Goal: Information Seeking & Learning: Learn about a topic

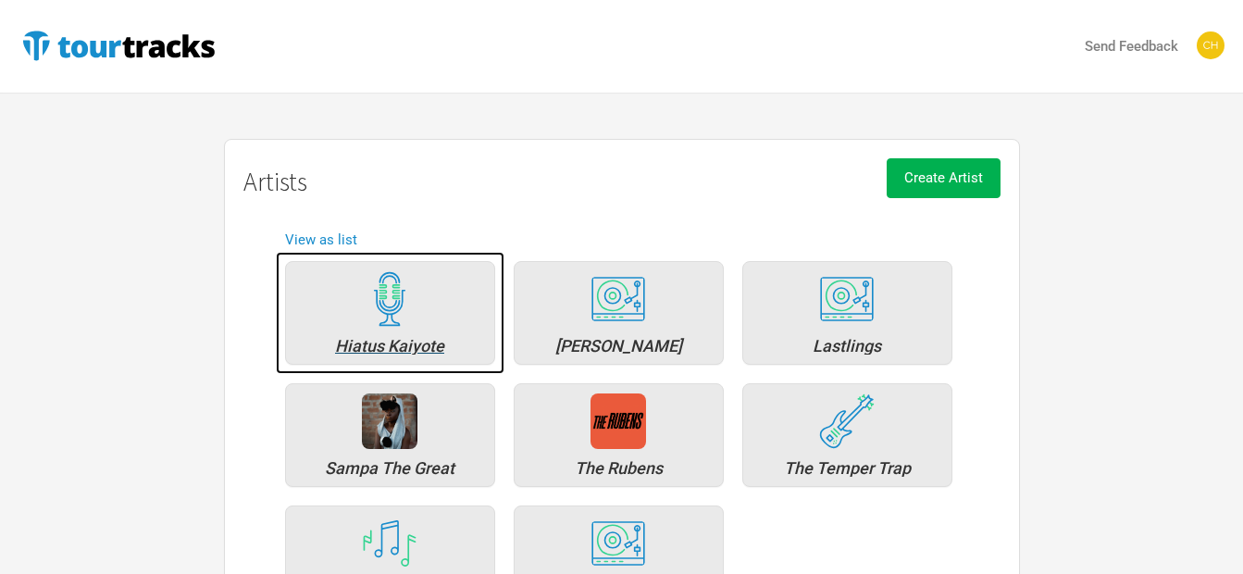
click at [386, 338] on div "Hiatus Kaiyote" at bounding box center [390, 346] width 190 height 17
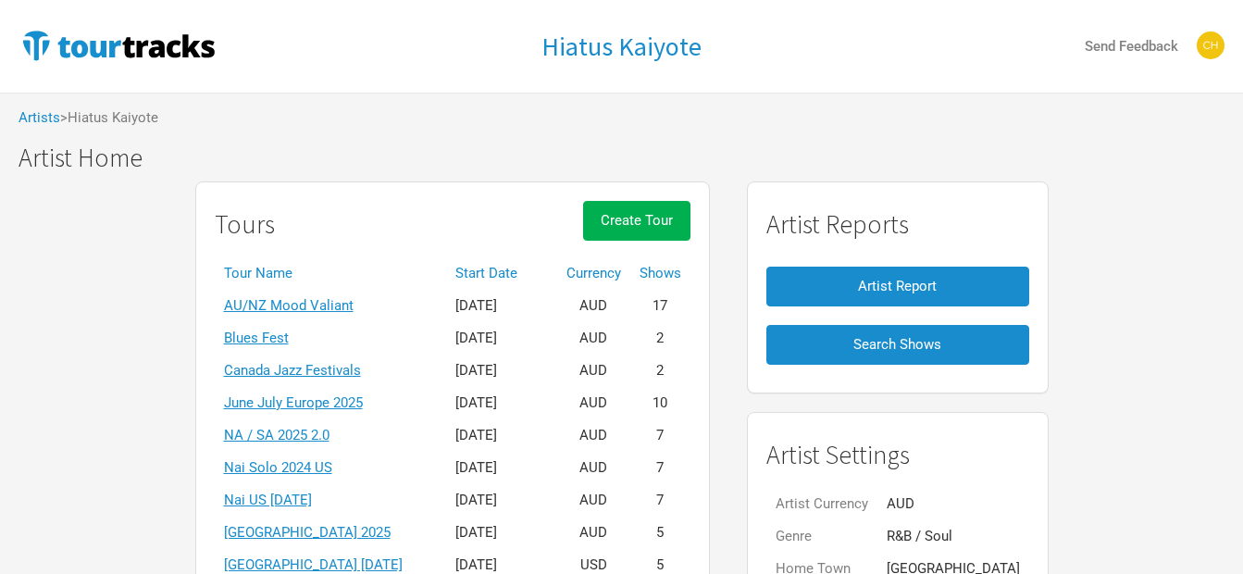
click at [540, 277] on th "Start Date" at bounding box center [501, 273] width 111 height 32
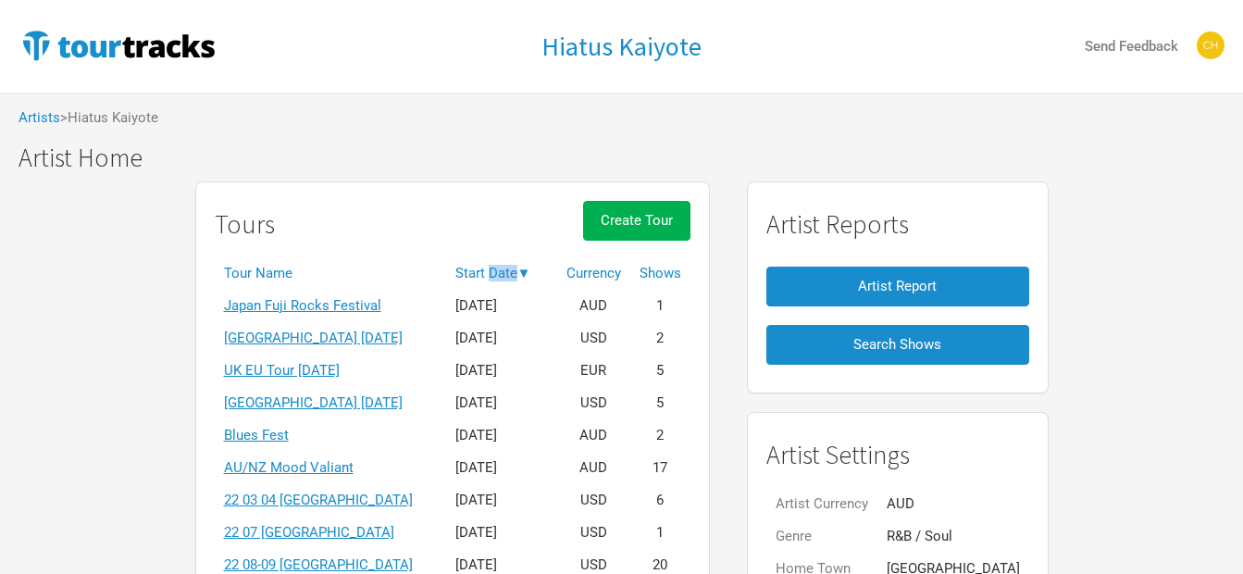
click at [541, 277] on th "Start Date ▼" at bounding box center [501, 273] width 111 height 32
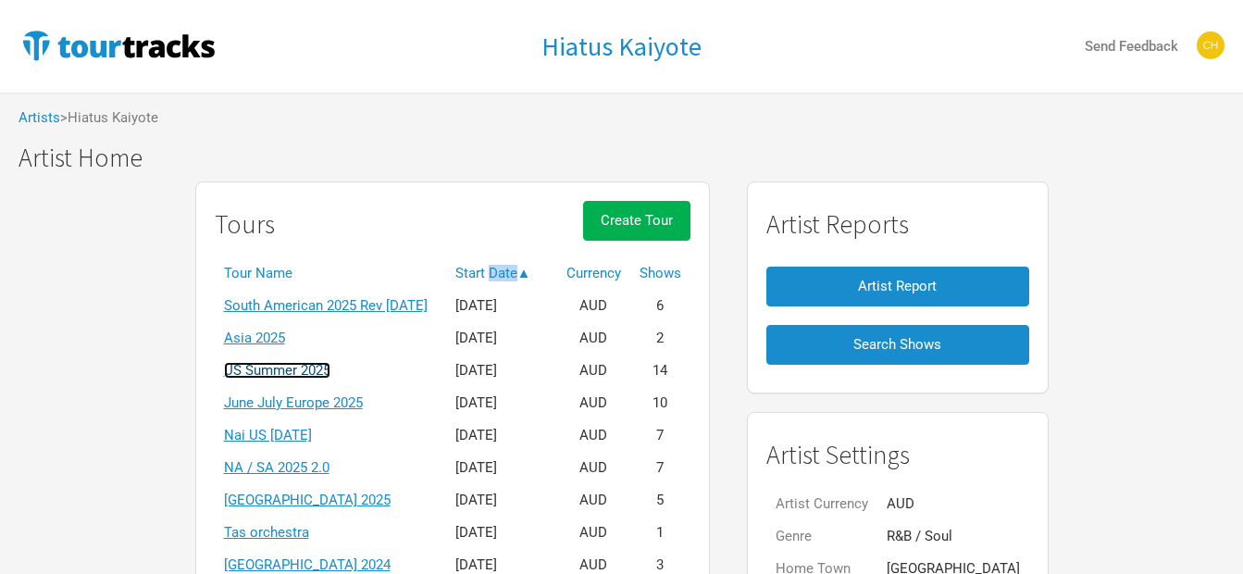
click at [281, 372] on link "US Summer 2025" at bounding box center [277, 370] width 106 height 17
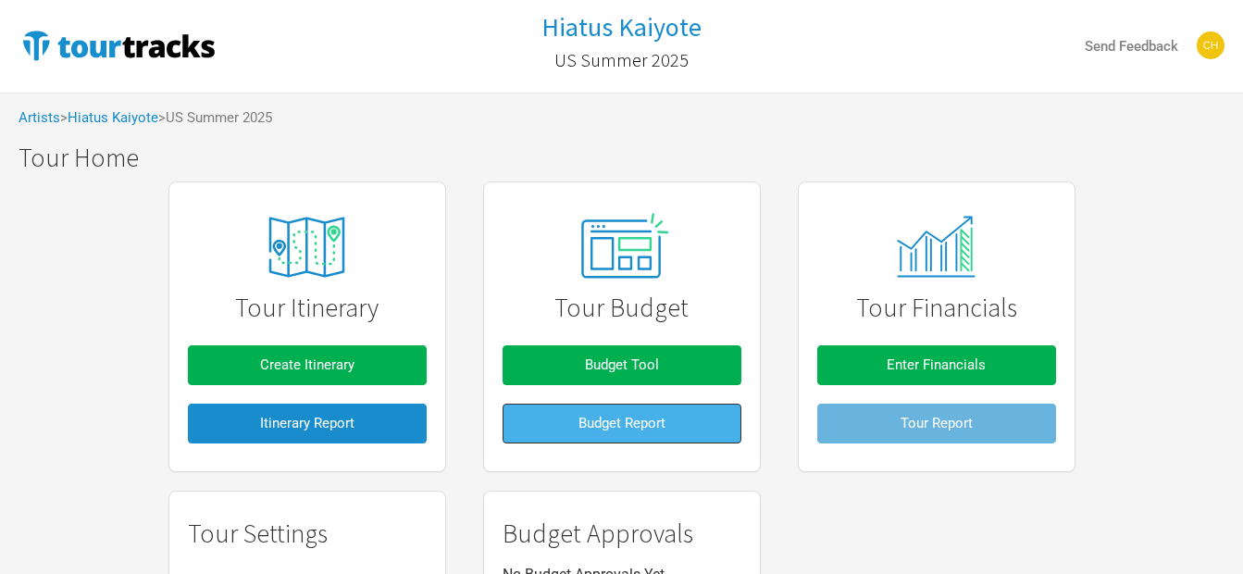
click at [634, 424] on span "Budget Report" at bounding box center [621, 423] width 87 height 17
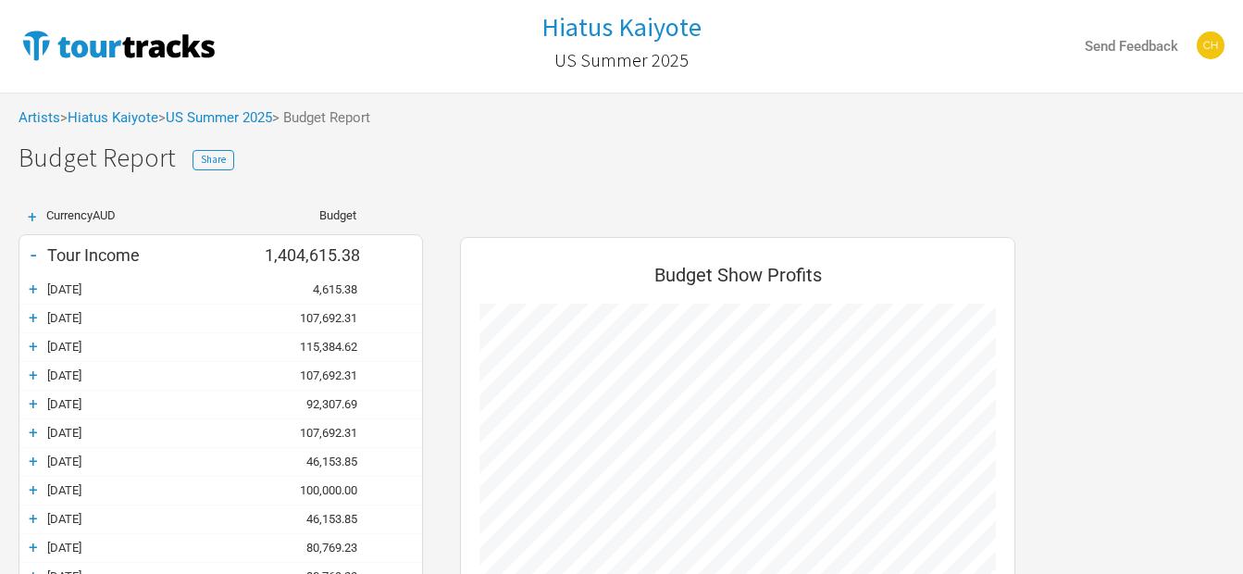
scroll to position [972, 592]
click at [41, 287] on div "+" at bounding box center [33, 289] width 28 height 19
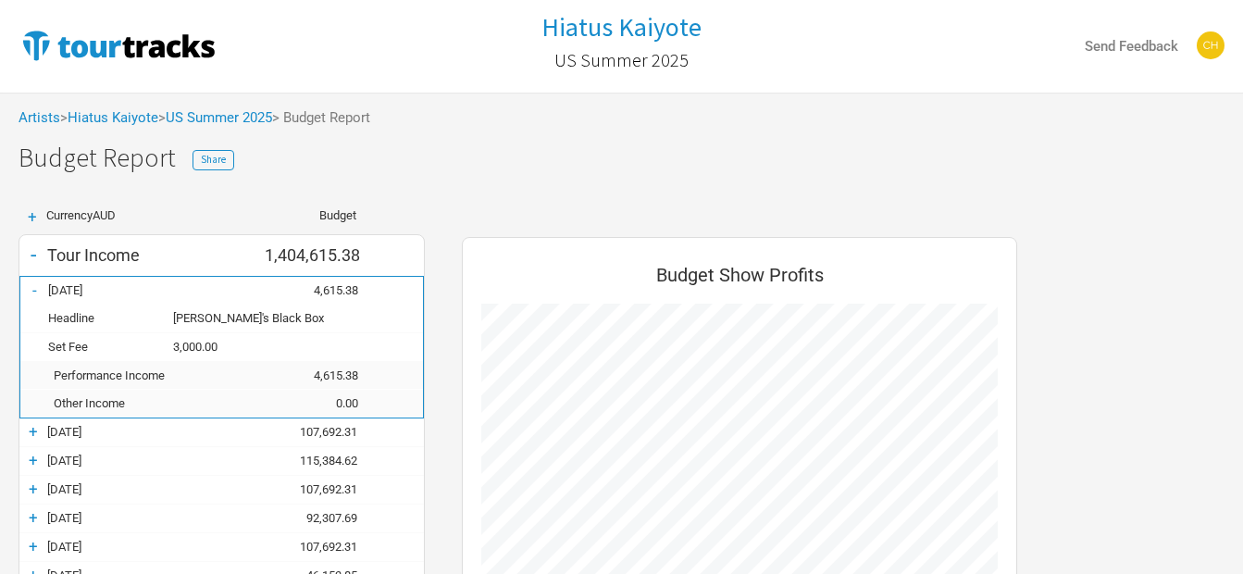
scroll to position [1086, 592]
click at [41, 287] on div "-" at bounding box center [34, 289] width 28 height 19
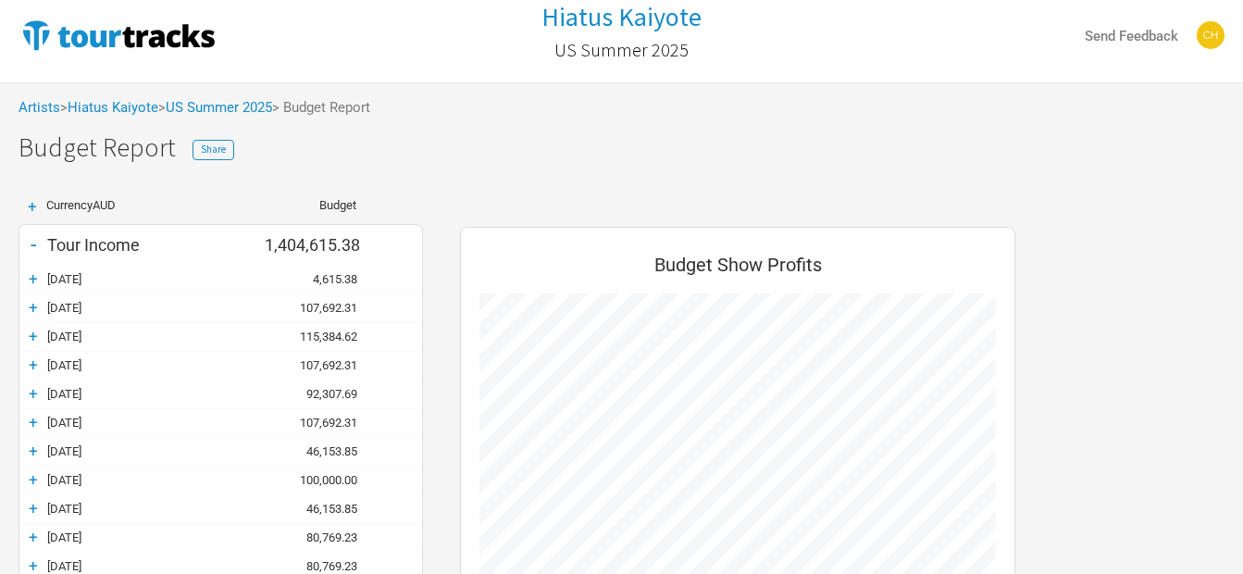
scroll to position [0, 0]
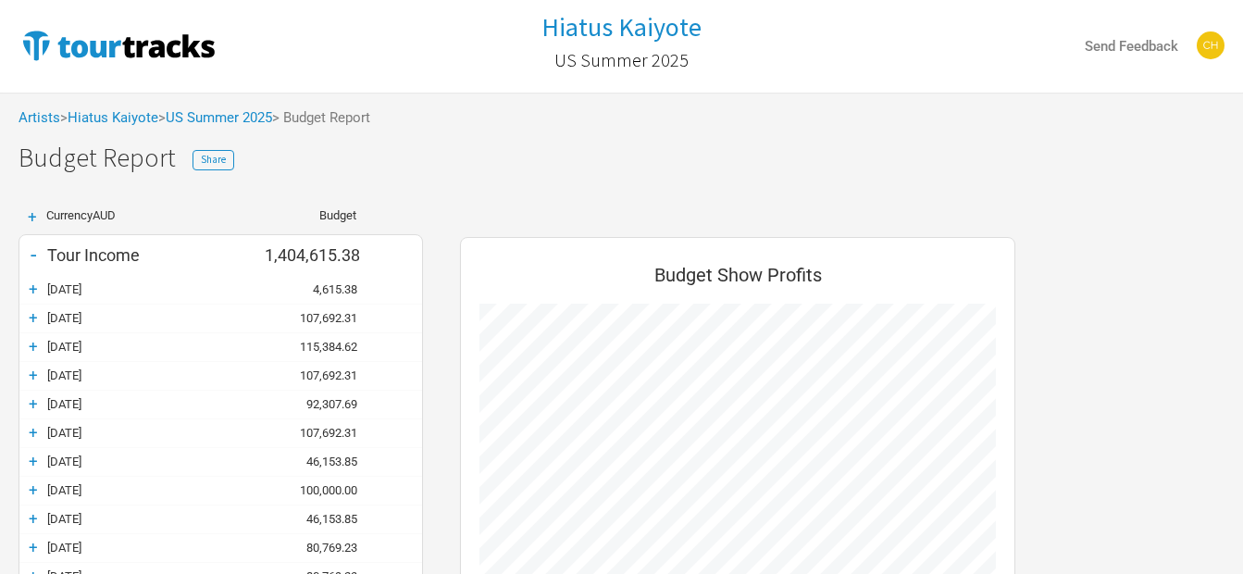
click at [58, 287] on div "[DATE]" at bounding box center [156, 289] width 218 height 14
click at [64, 298] on div "+ [DATE] 4,615.38" at bounding box center [220, 290] width 403 height 28
click at [22, 282] on div "+" at bounding box center [33, 289] width 28 height 19
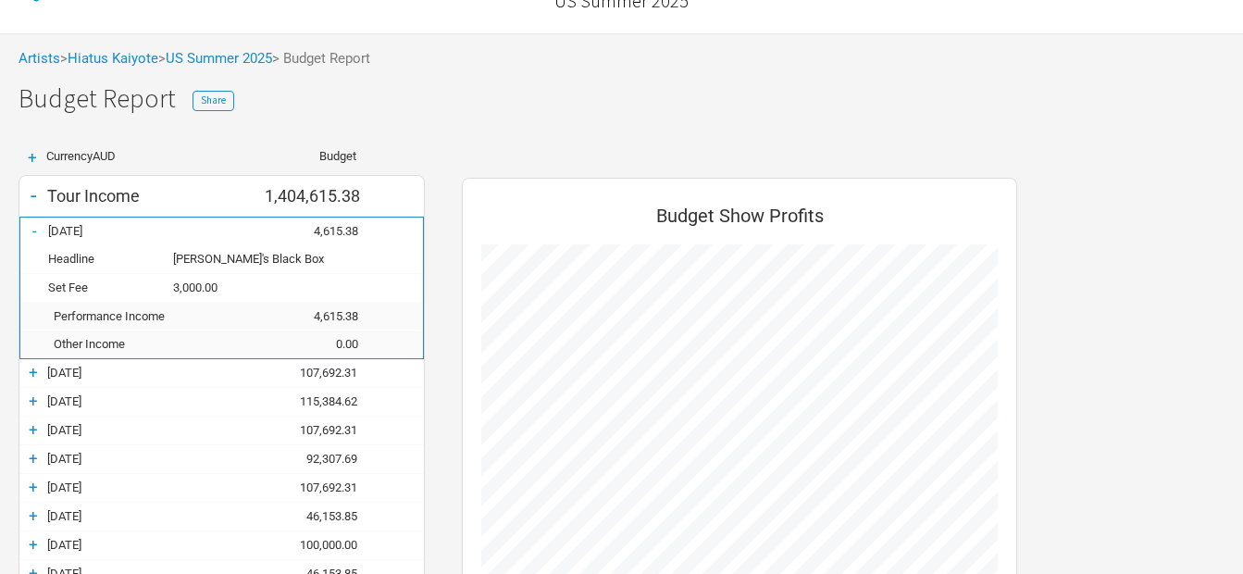
scroll to position [93, 0]
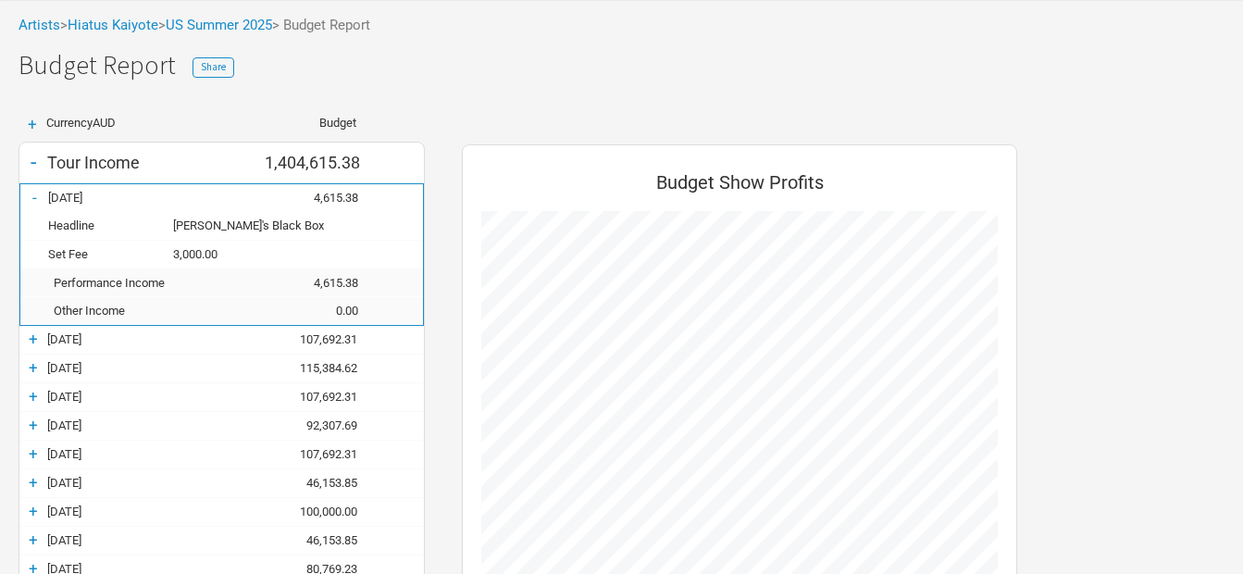
click at [33, 336] on div "+" at bounding box center [33, 339] width 28 height 19
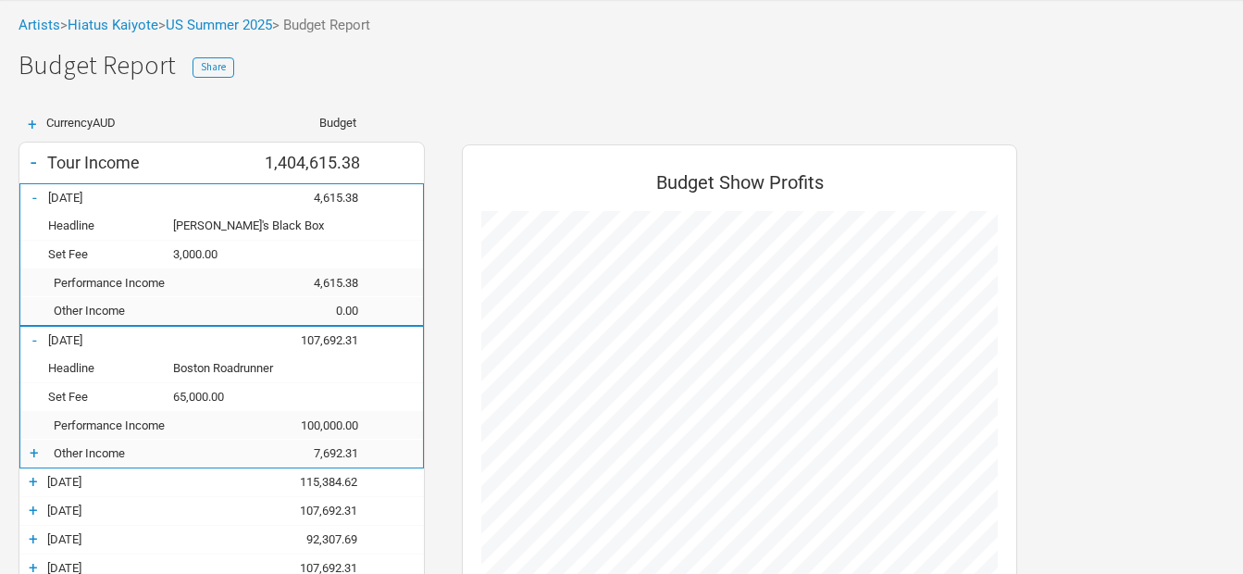
click at [22, 447] on div "+" at bounding box center [34, 452] width 28 height 19
click at [35, 346] on div "-" at bounding box center [34, 339] width 28 height 19
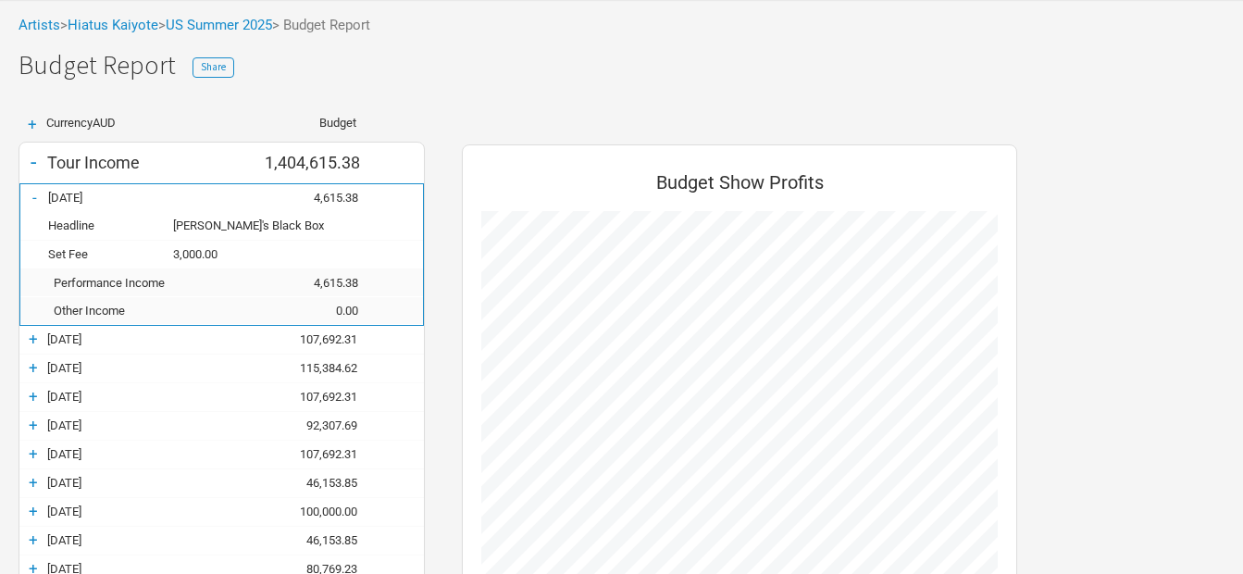
click at [25, 197] on div "-" at bounding box center [34, 197] width 28 height 19
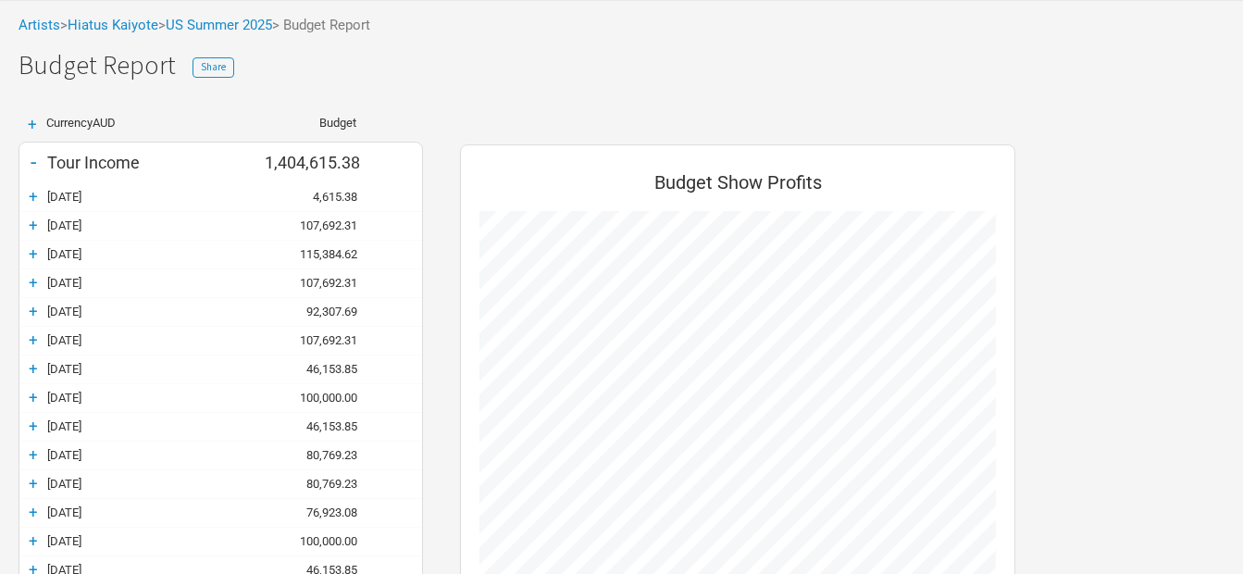
click at [28, 247] on div "+" at bounding box center [33, 253] width 28 height 19
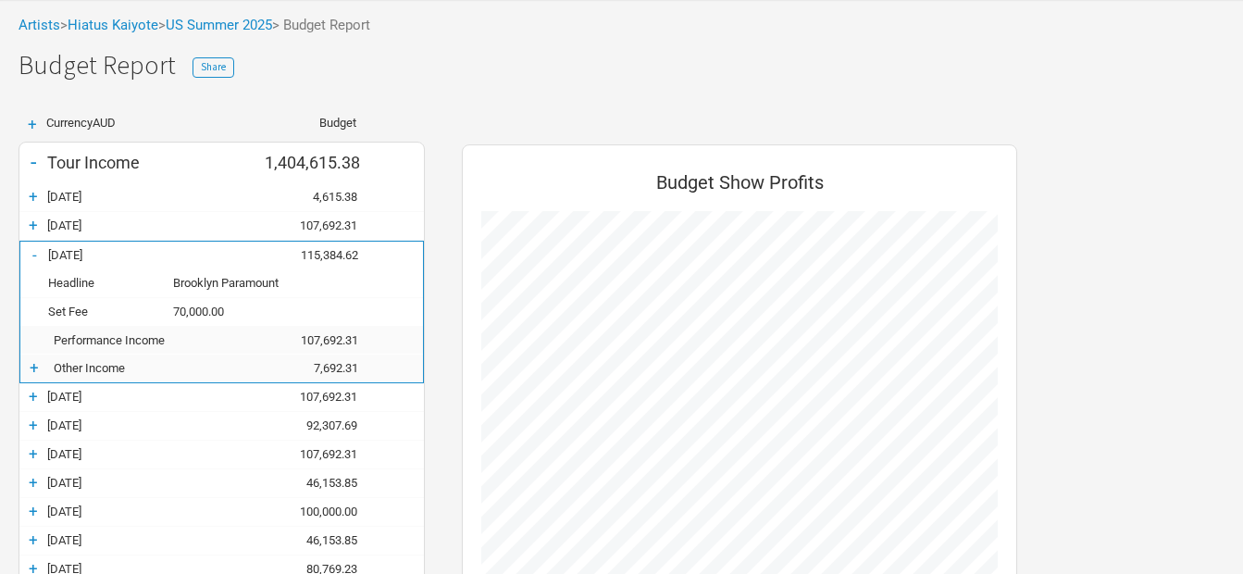
click at [31, 215] on div "+ [DATE] 107,692.31" at bounding box center [221, 226] width 404 height 28
click at [32, 225] on div "+" at bounding box center [33, 225] width 28 height 19
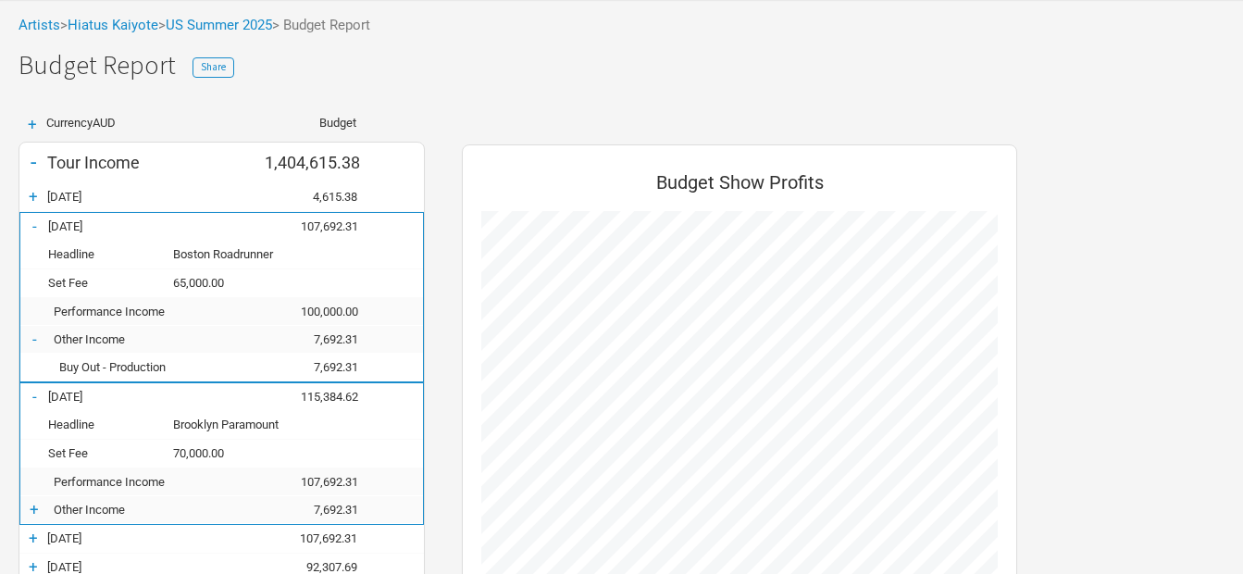
click at [32, 225] on div "-" at bounding box center [34, 226] width 28 height 19
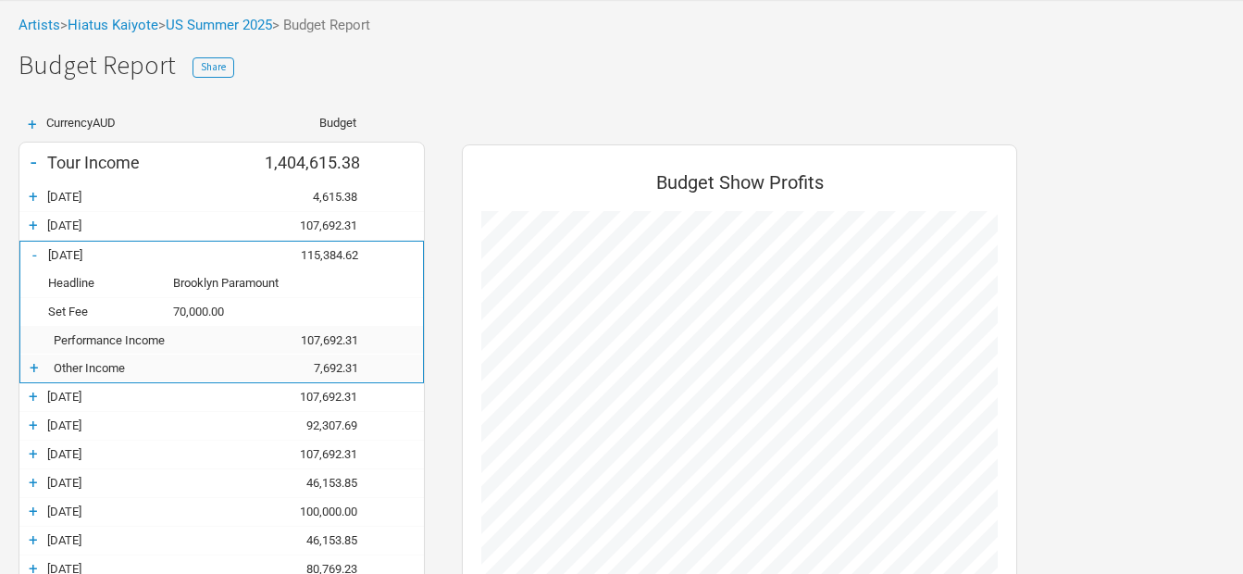
scroll to position [924505, 924999]
click at [27, 371] on div "+" at bounding box center [34, 367] width 28 height 19
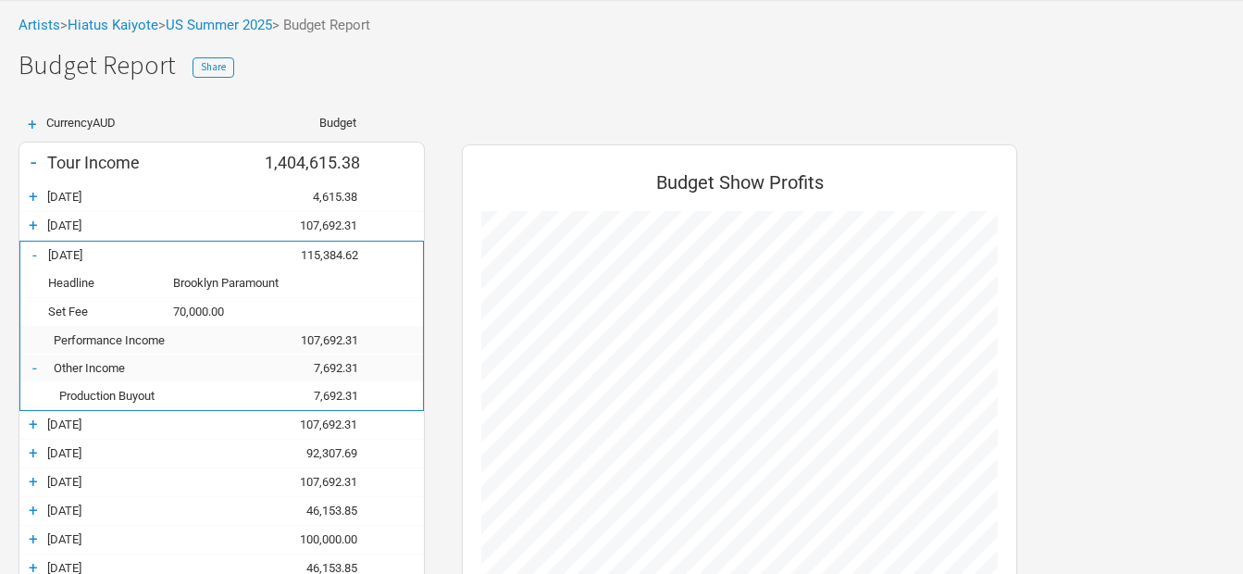
click at [35, 253] on div "-" at bounding box center [34, 254] width 28 height 19
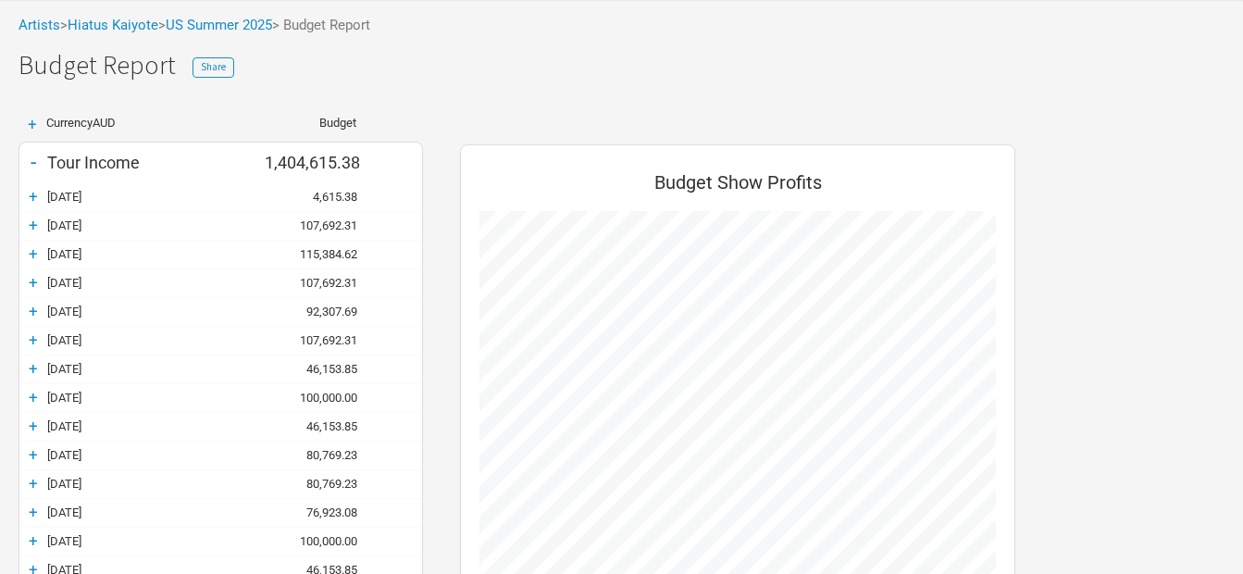
click at [35, 280] on div "+" at bounding box center [33, 282] width 28 height 19
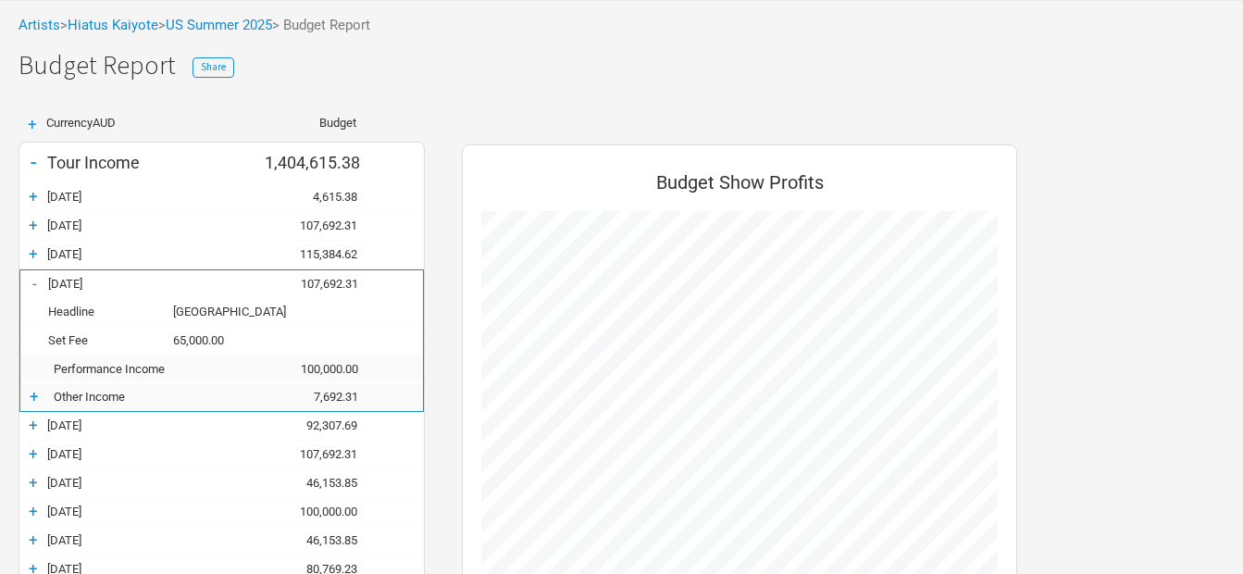
click at [28, 283] on div "-" at bounding box center [34, 283] width 28 height 19
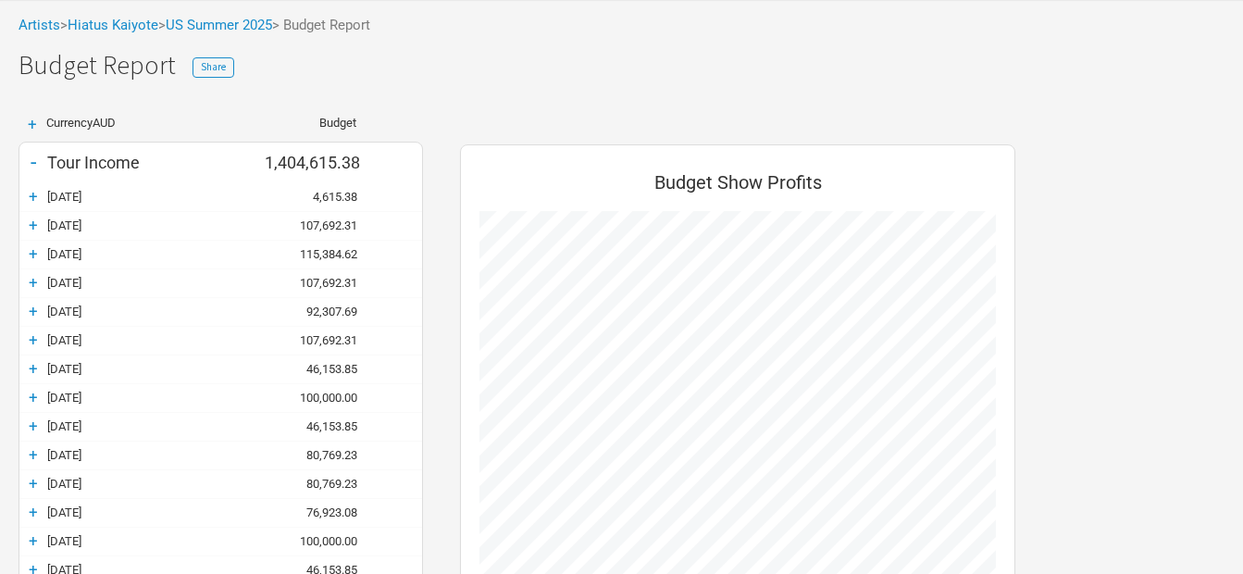
click at [28, 283] on div "+" at bounding box center [33, 282] width 28 height 19
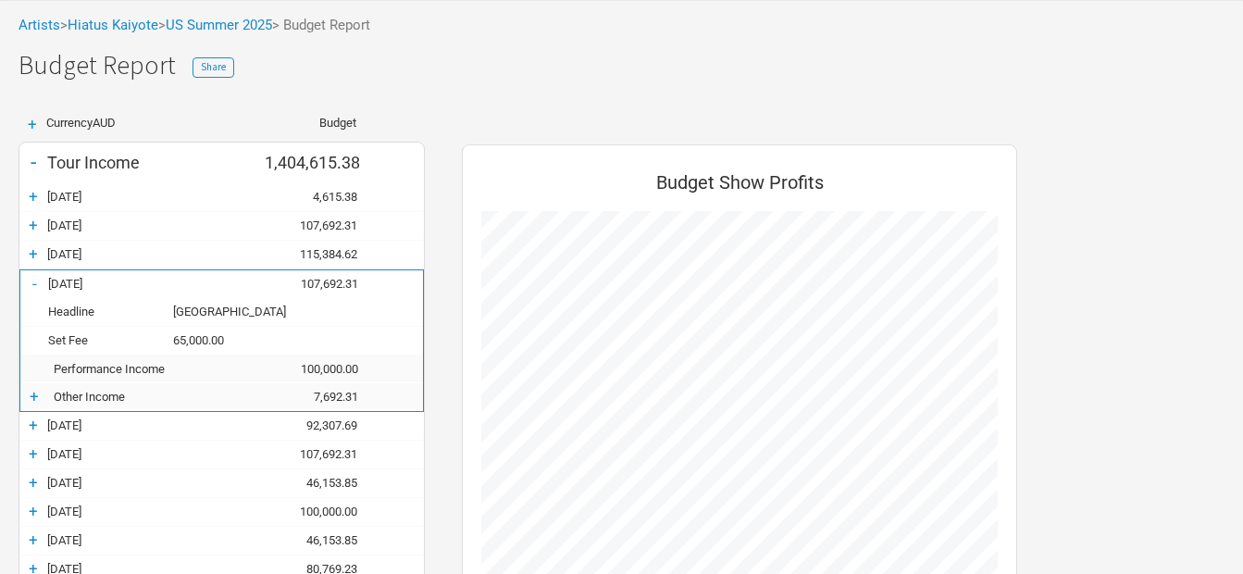
scroll to position [1086, 592]
click at [37, 399] on div "+" at bounding box center [34, 396] width 28 height 19
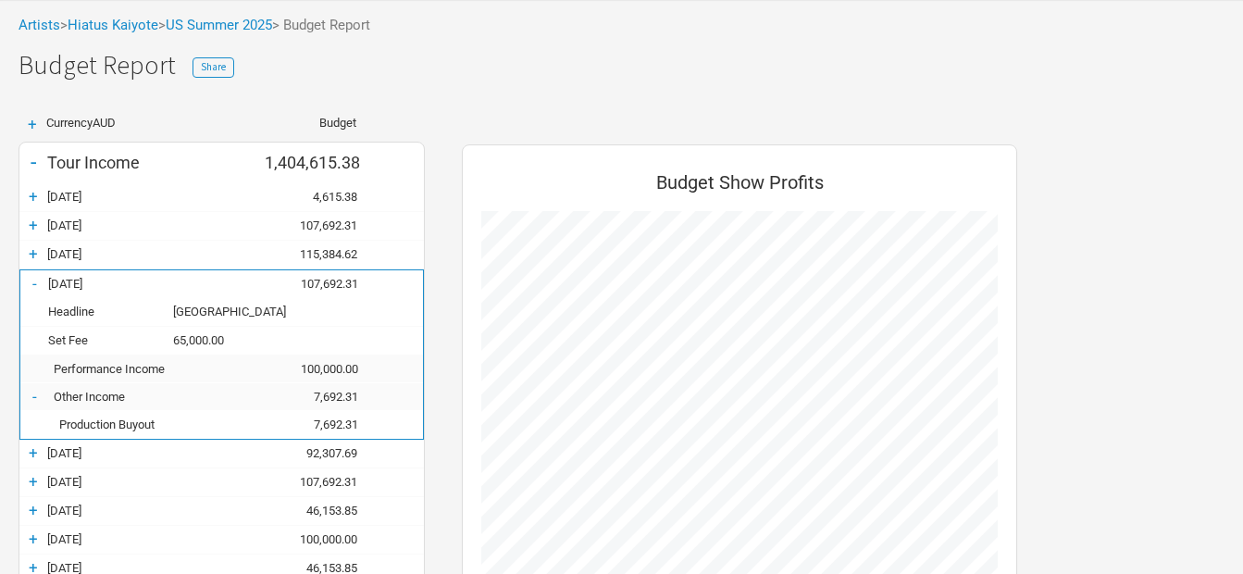
scroll to position [924478, 924999]
click at [37, 399] on div "-" at bounding box center [34, 396] width 28 height 19
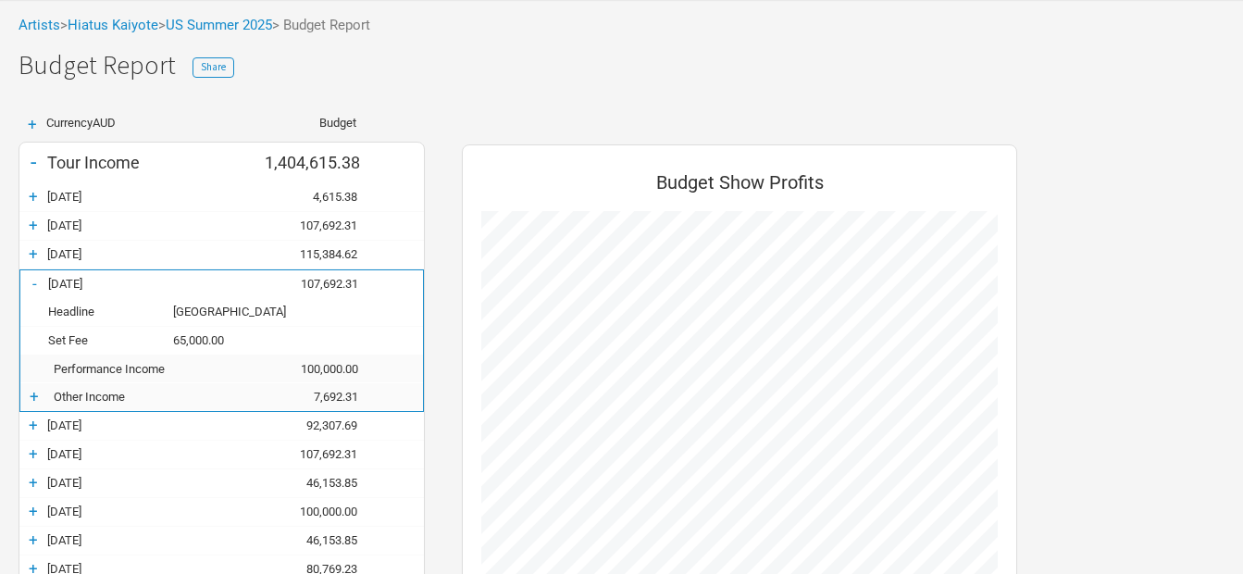
scroll to position [924505, 924999]
click at [31, 230] on div "+" at bounding box center [33, 225] width 28 height 19
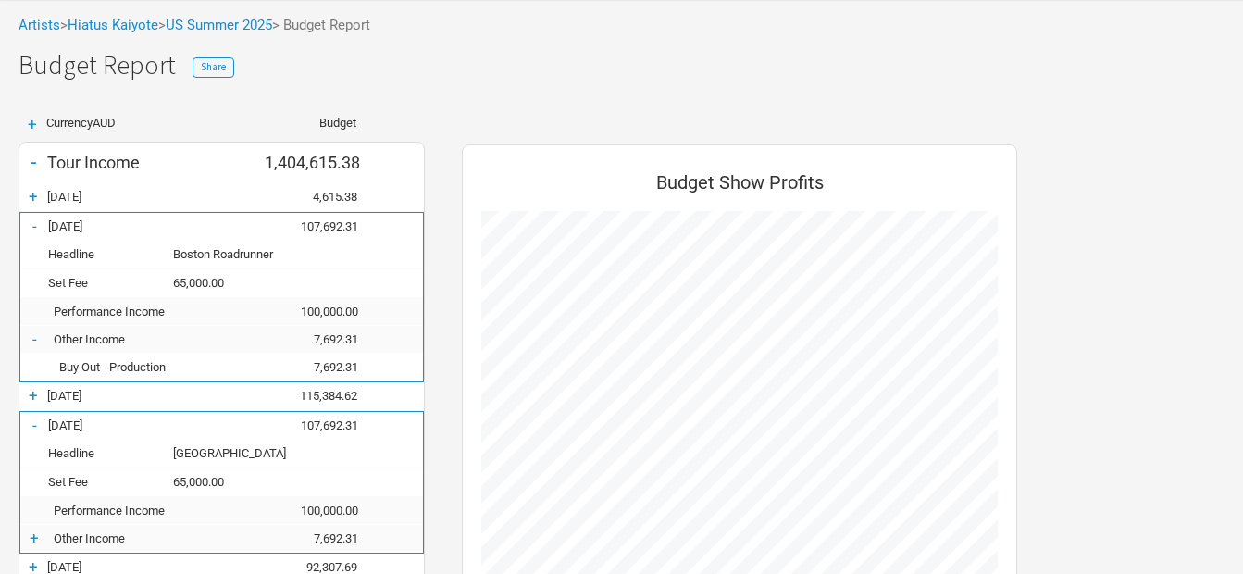
click at [31, 230] on div "-" at bounding box center [34, 226] width 28 height 19
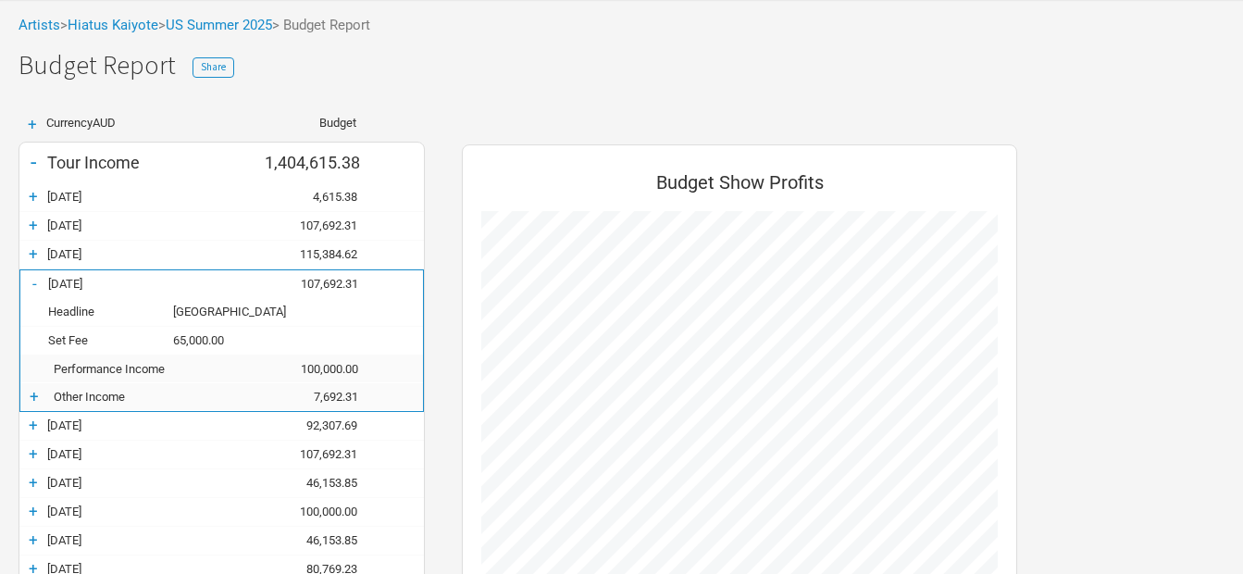
click at [29, 249] on div "+" at bounding box center [33, 253] width 28 height 19
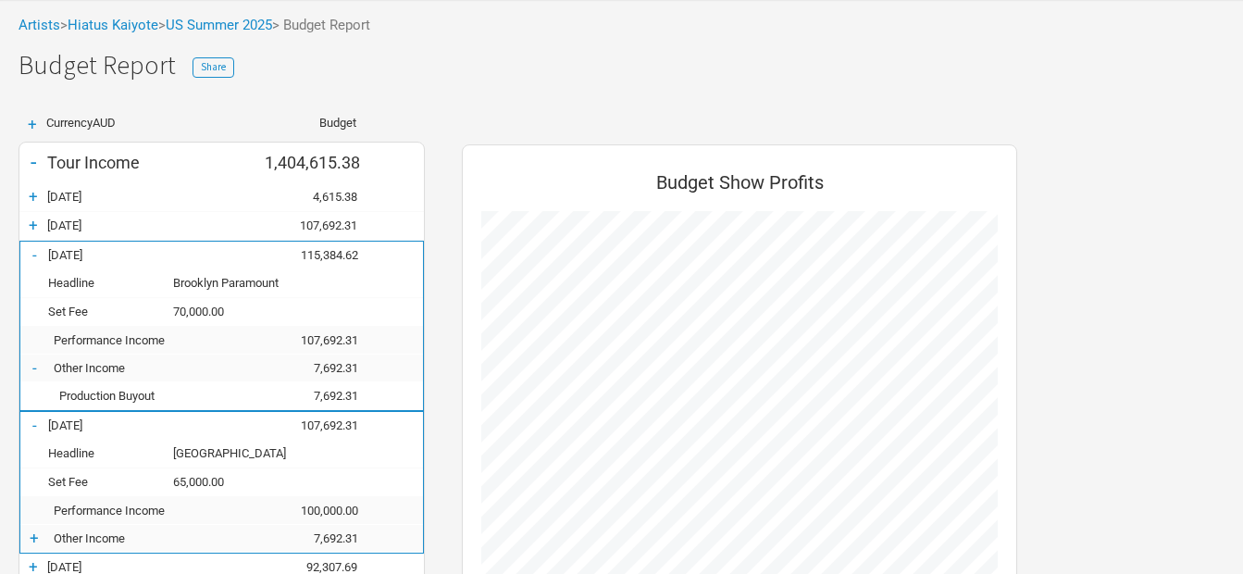
scroll to position [1227, 592]
click at [106, 415] on div "- [DATE] 107,692.31" at bounding box center [221, 426] width 403 height 28
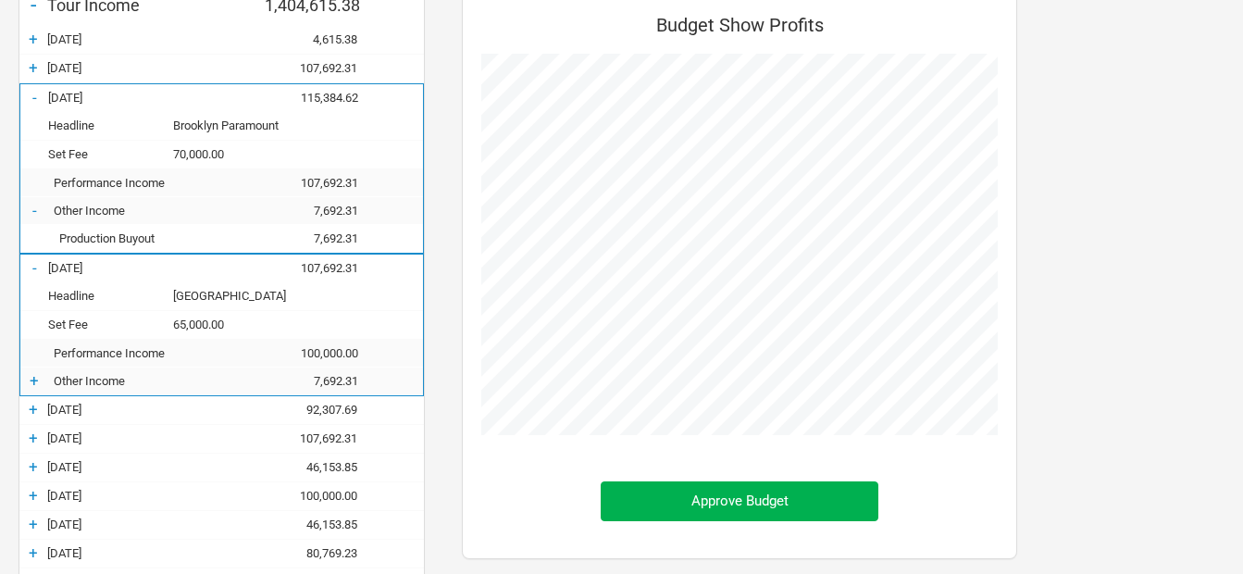
scroll to position [278, 0]
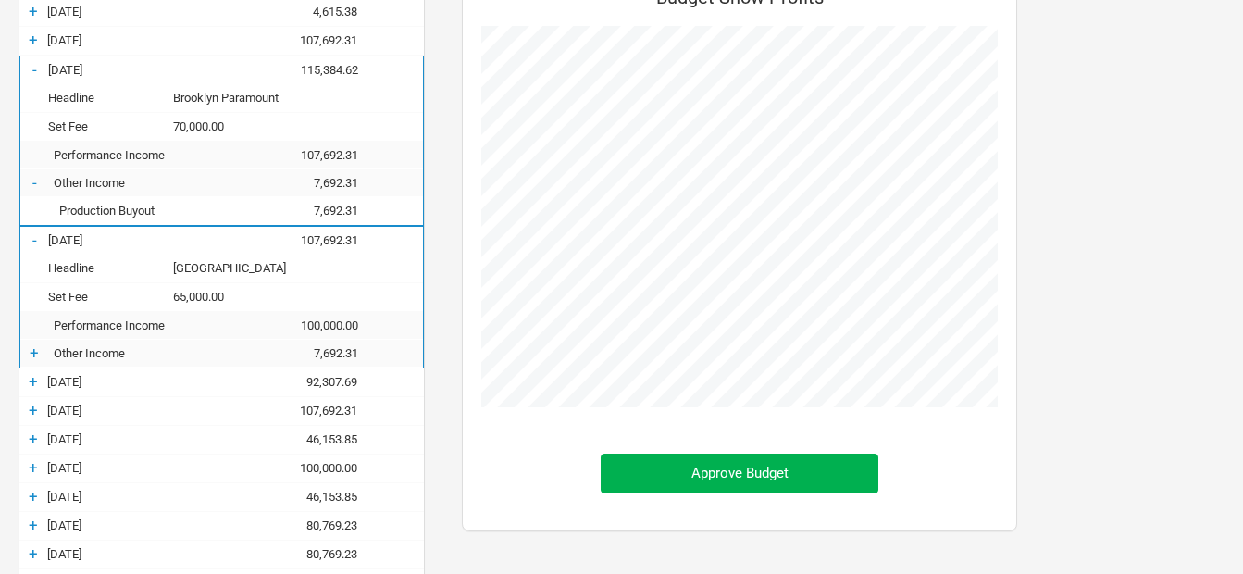
click at [28, 383] on div "+" at bounding box center [33, 381] width 28 height 19
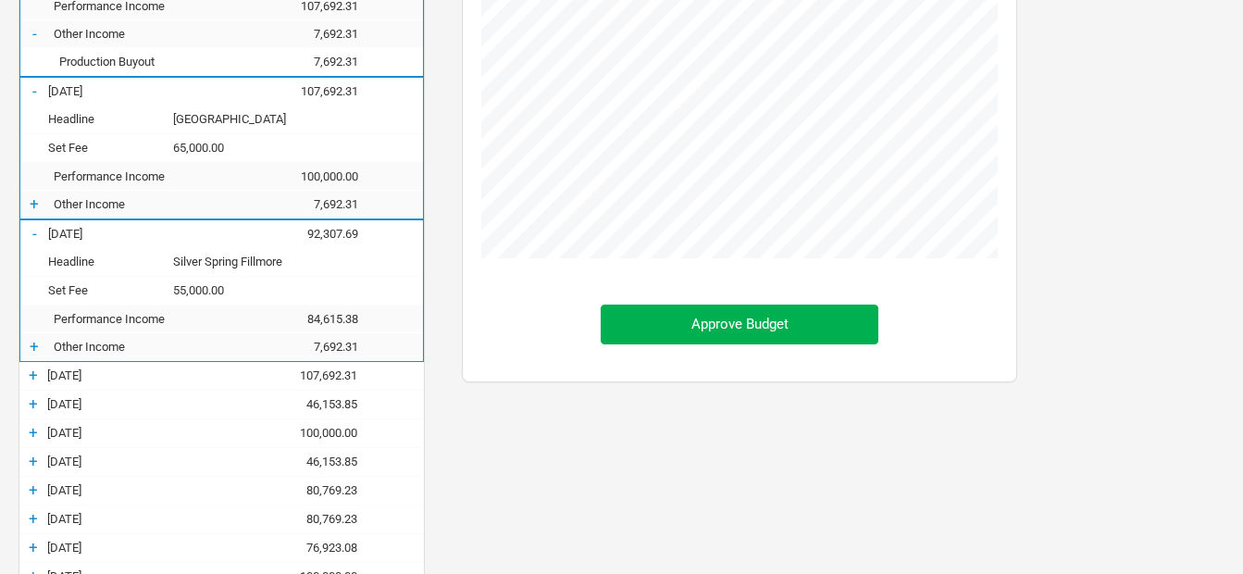
scroll to position [463, 0]
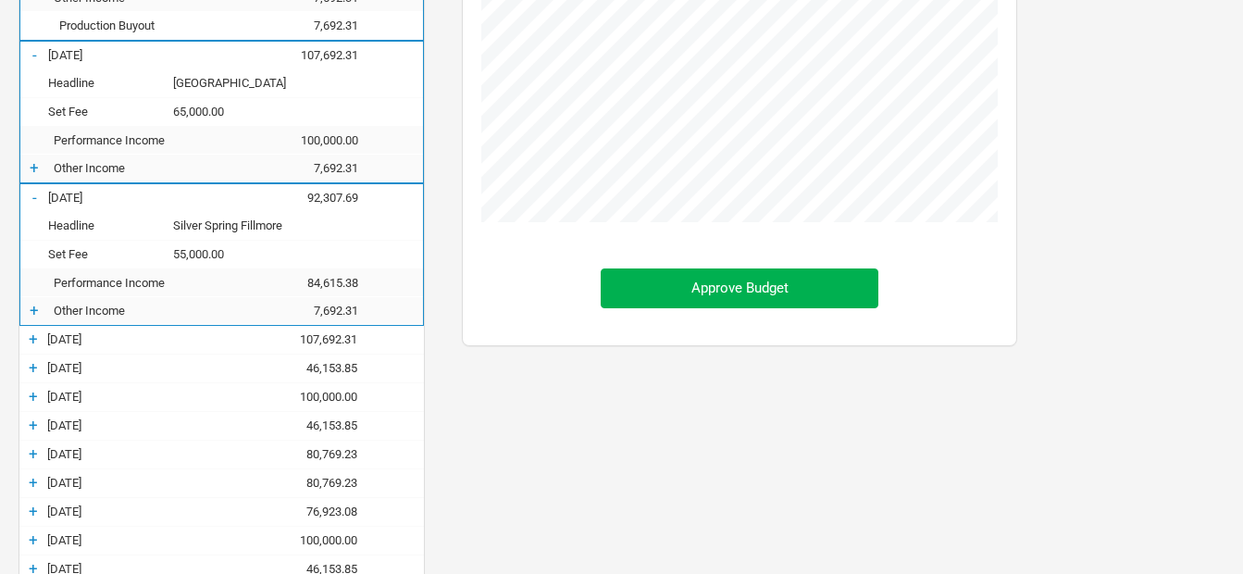
click at [34, 306] on div "+" at bounding box center [34, 310] width 28 height 19
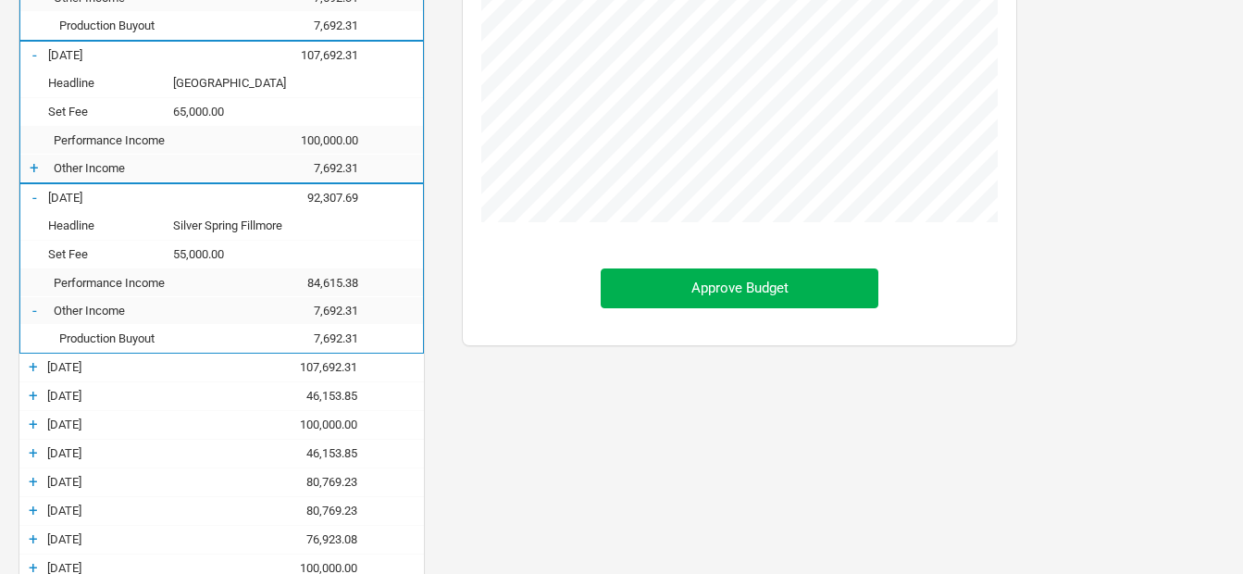
click at [40, 365] on div "+" at bounding box center [33, 366] width 28 height 19
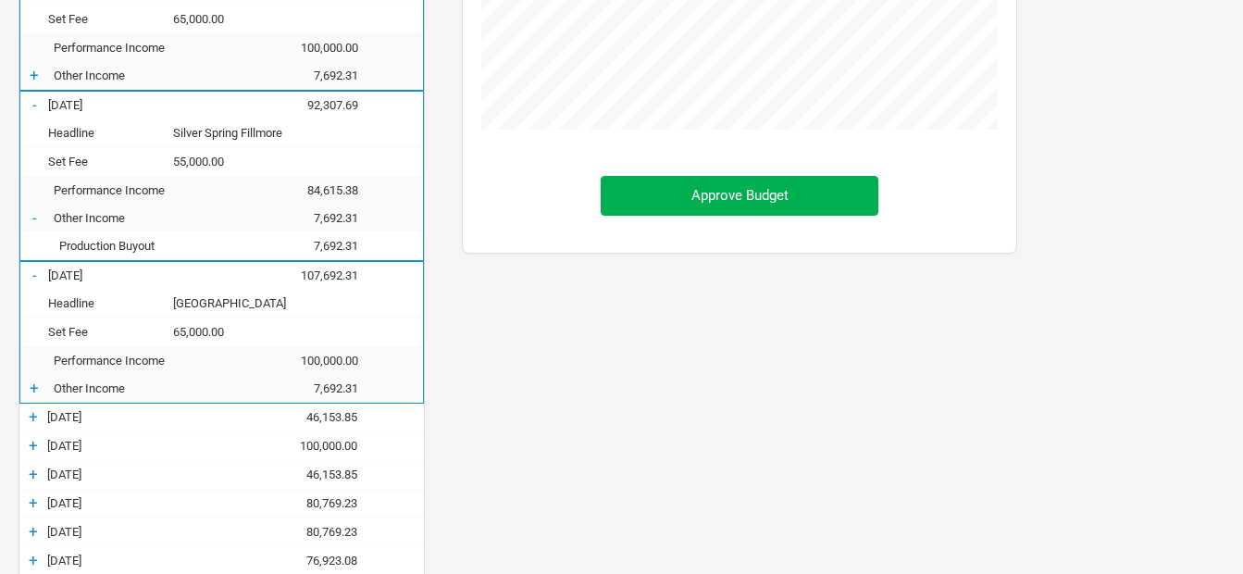
click at [36, 389] on div "+" at bounding box center [34, 388] width 28 height 19
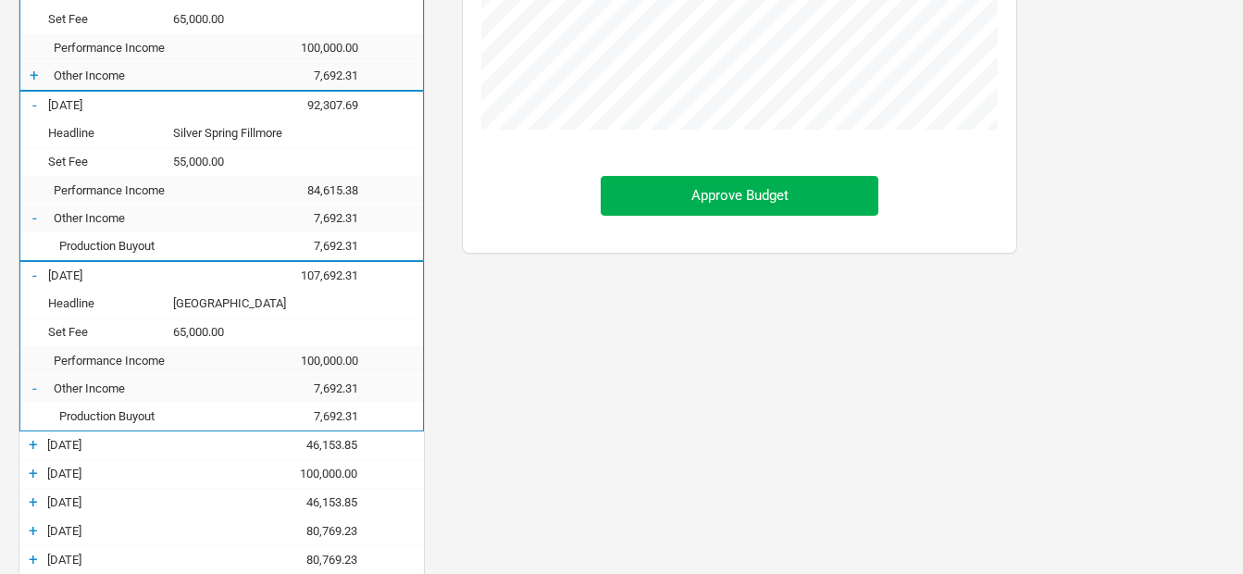
click at [39, 442] on div "+" at bounding box center [33, 444] width 28 height 19
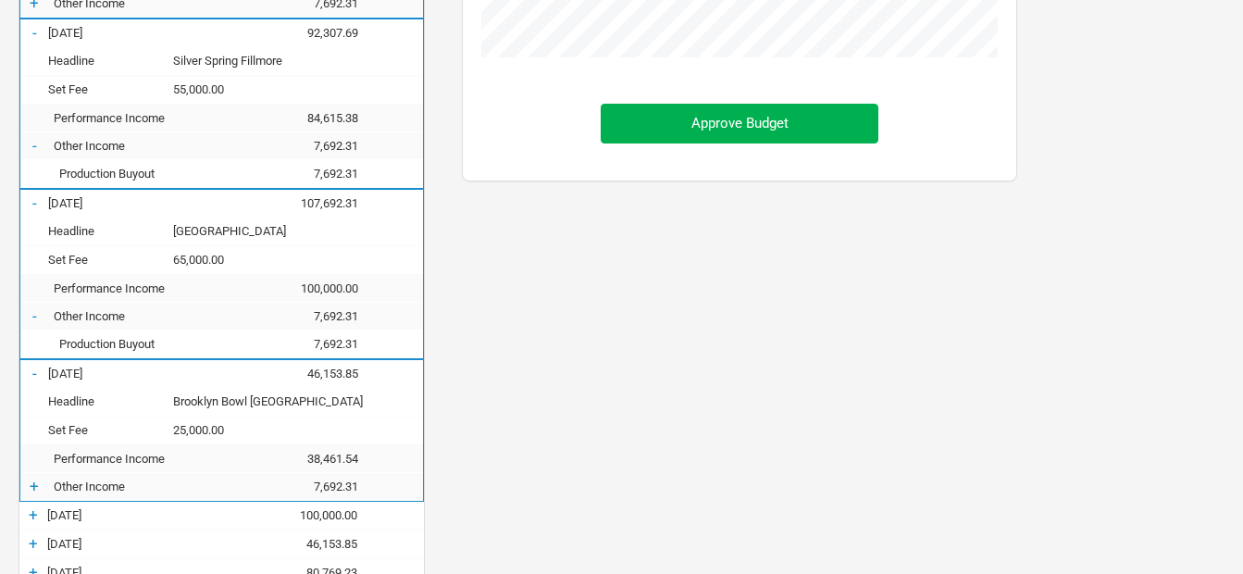
scroll to position [740, 0]
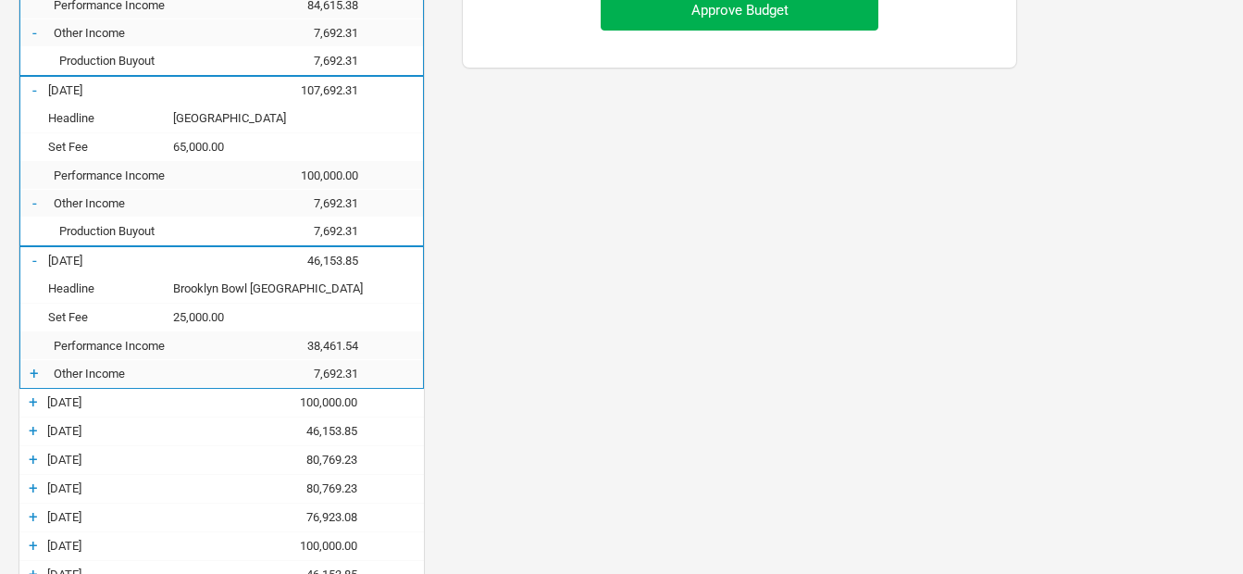
click at [34, 375] on div "+" at bounding box center [34, 373] width 28 height 19
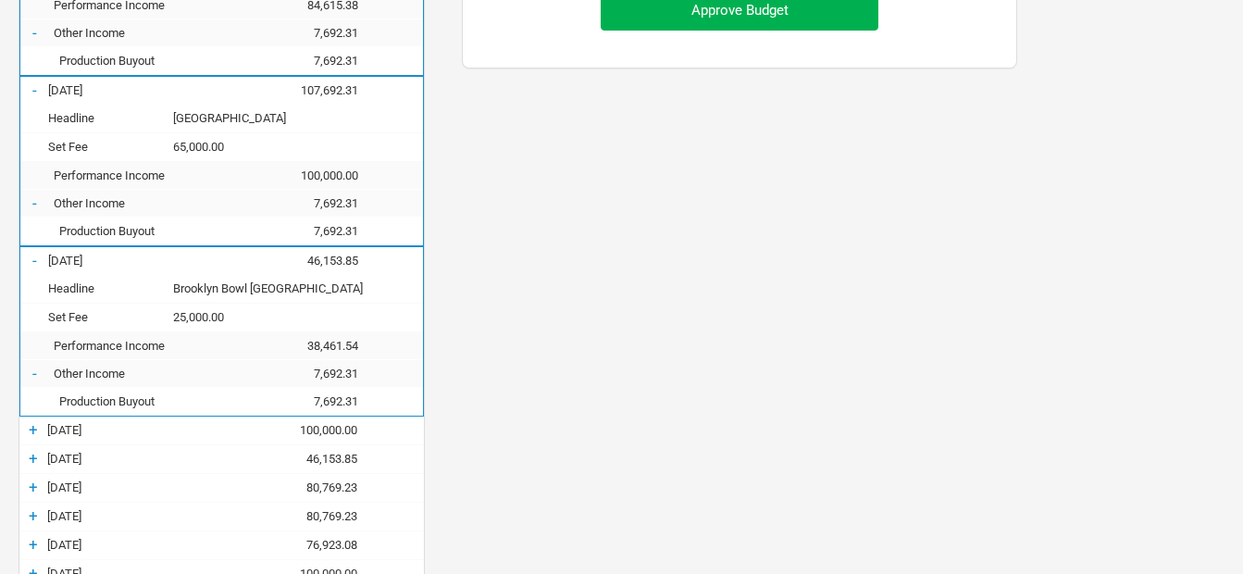
scroll to position [1652, 592]
click at [33, 433] on div "+" at bounding box center [33, 429] width 28 height 19
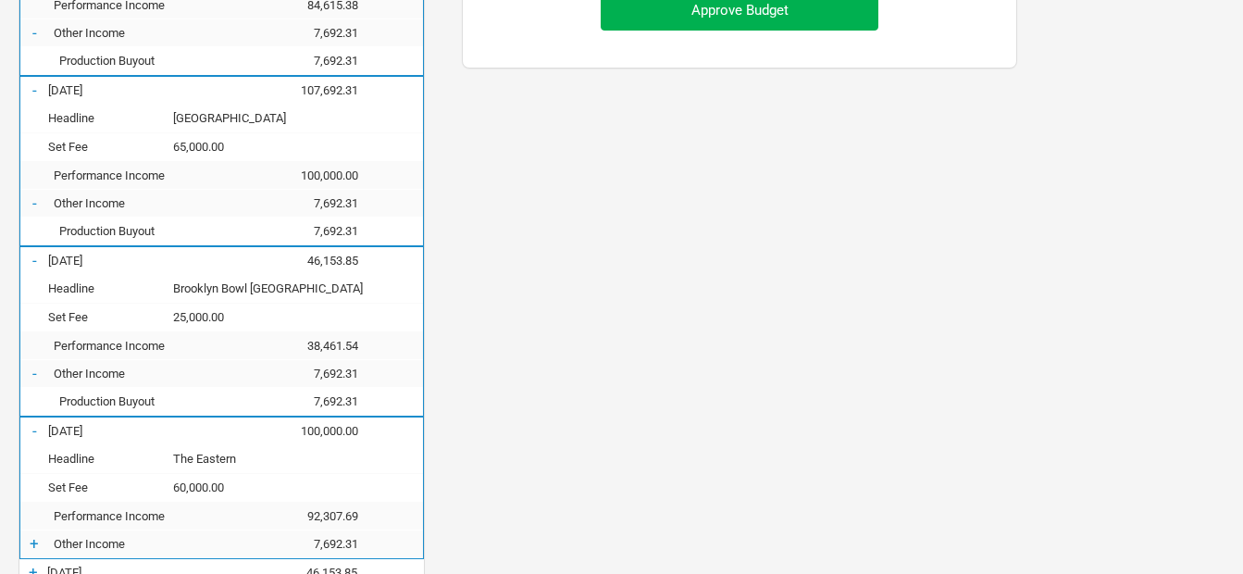
scroll to position [923825, 924999]
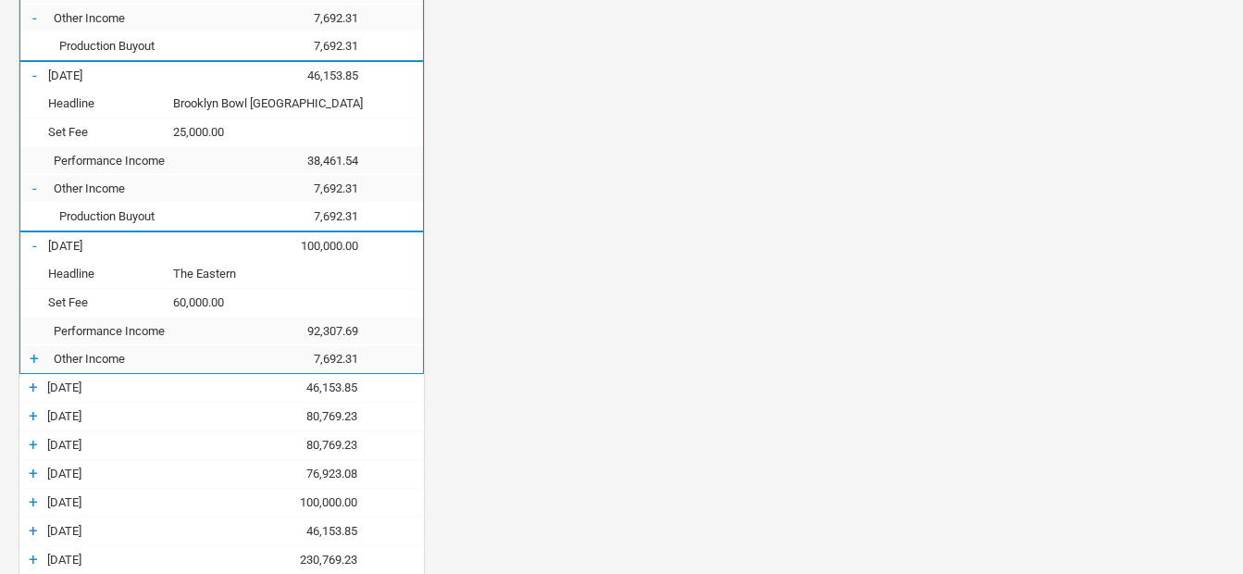
click at [30, 367] on div "+" at bounding box center [34, 358] width 28 height 19
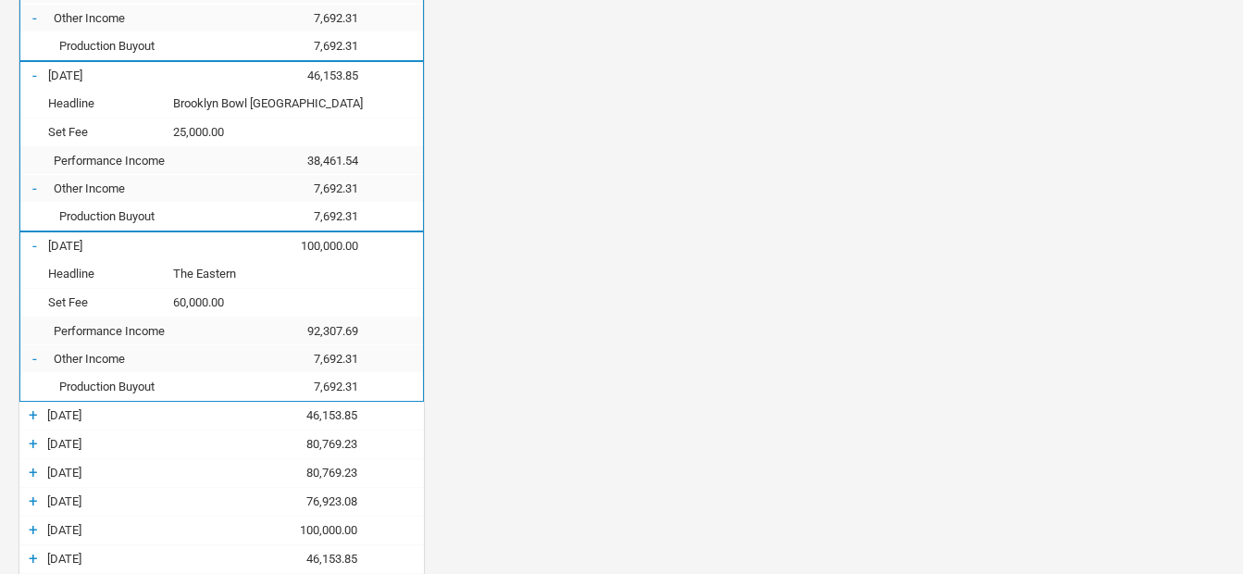
scroll to position [923797, 924999]
click at [31, 407] on div "+" at bounding box center [33, 414] width 28 height 19
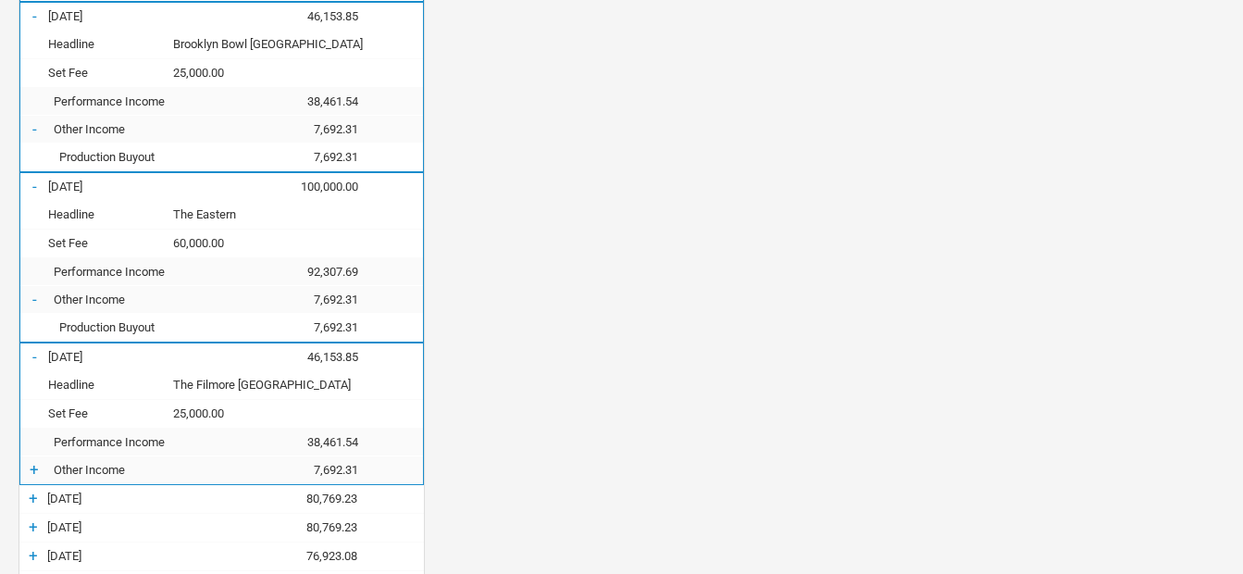
scroll to position [1018, 0]
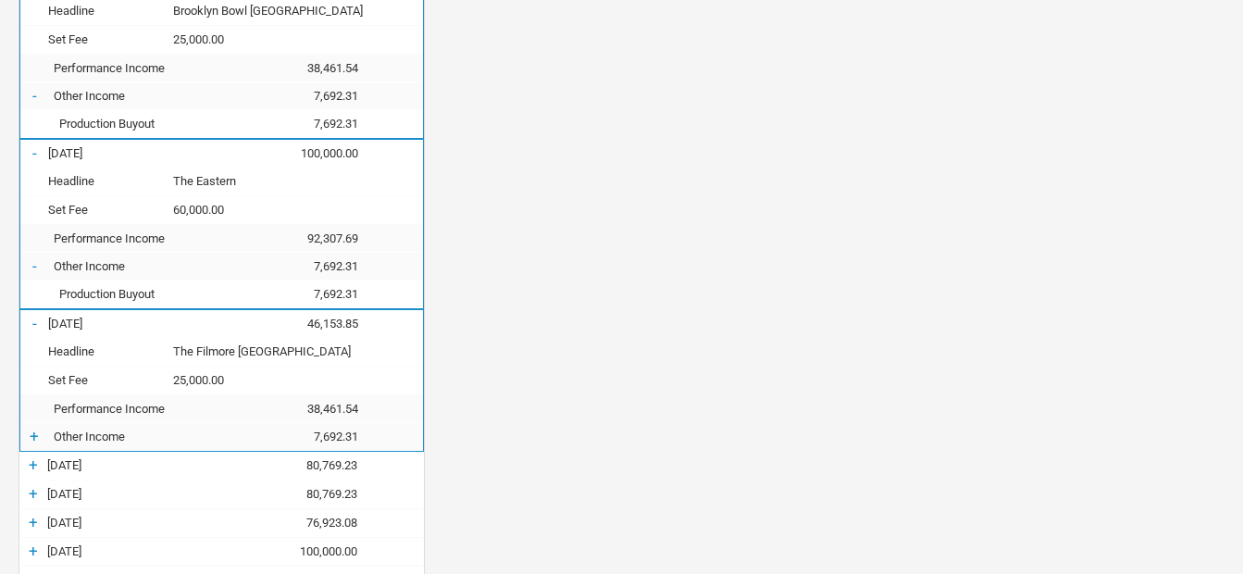
click at [34, 442] on div "+" at bounding box center [34, 436] width 28 height 19
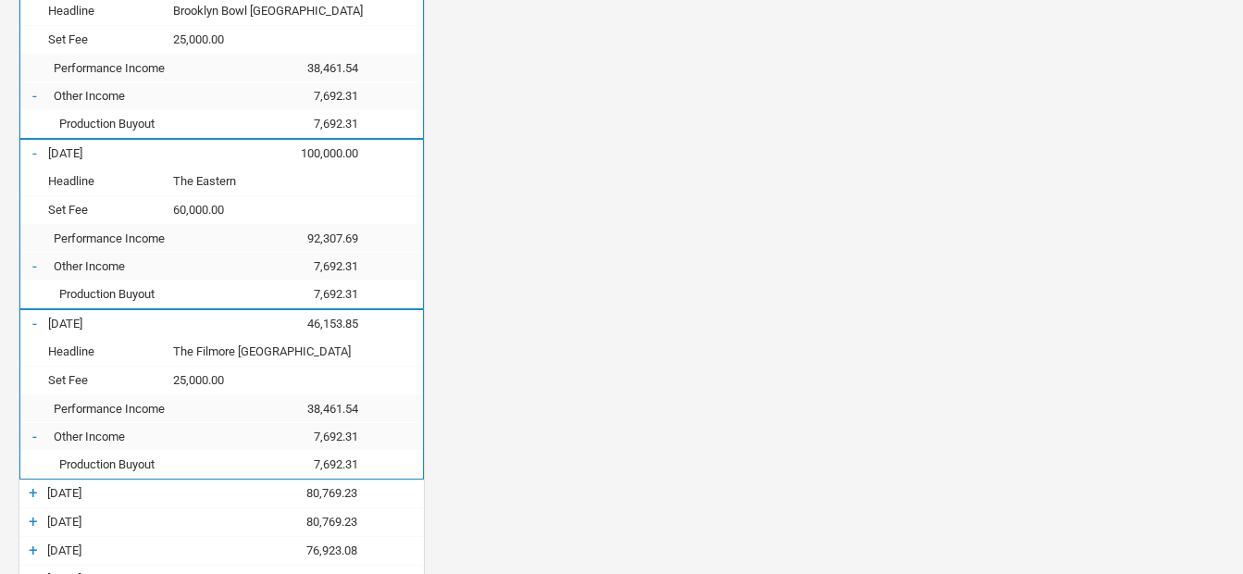
scroll to position [1935, 592]
click at [34, 489] on div "+" at bounding box center [33, 492] width 28 height 19
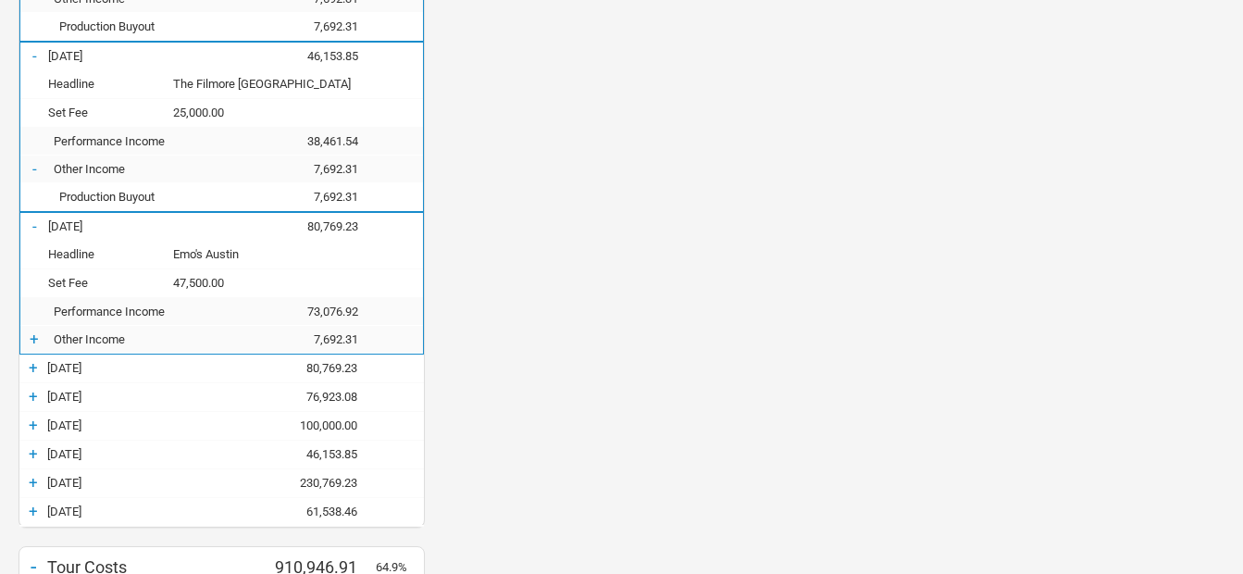
scroll to position [1296, 0]
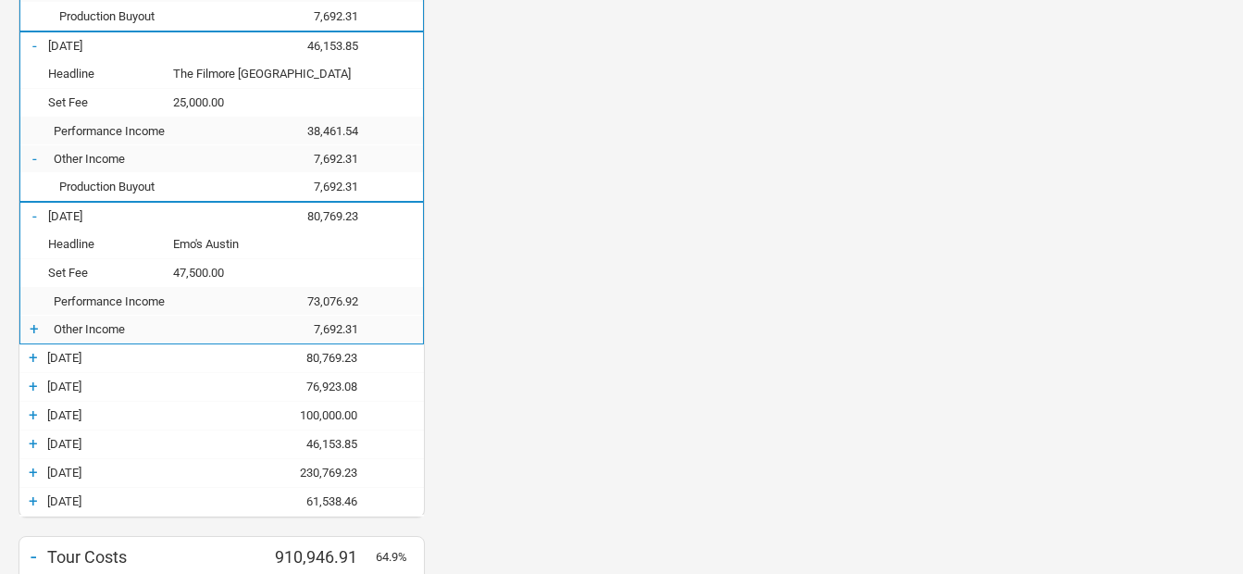
click at [37, 321] on div "+" at bounding box center [34, 328] width 28 height 19
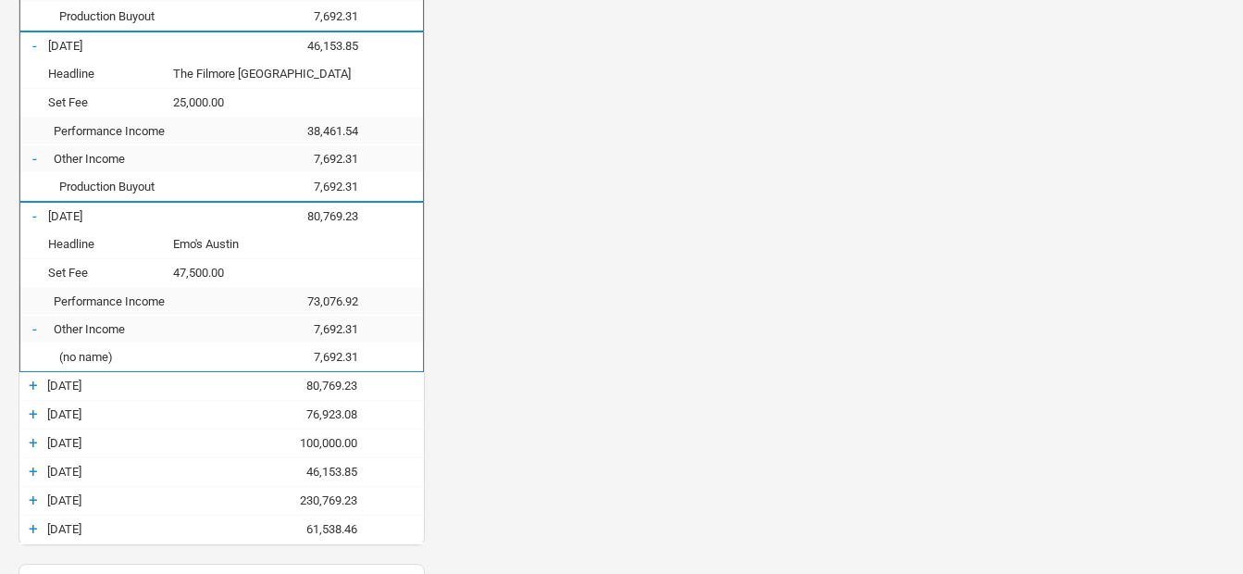
scroll to position [2077, 592]
click at [35, 388] on div "+" at bounding box center [33, 385] width 28 height 19
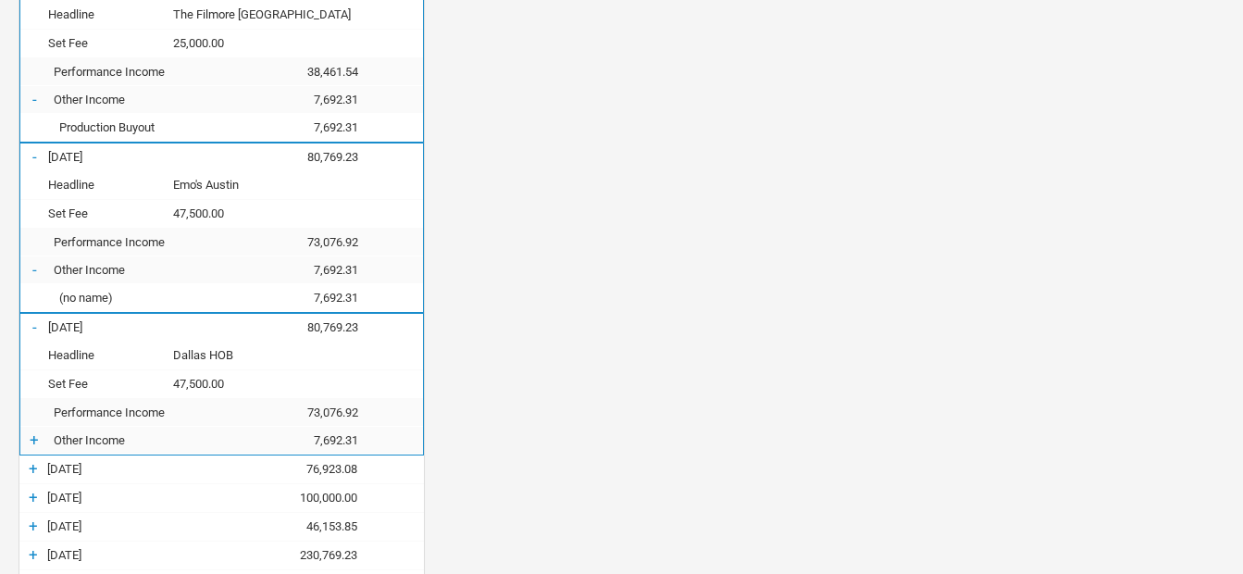
scroll to position [1388, 0]
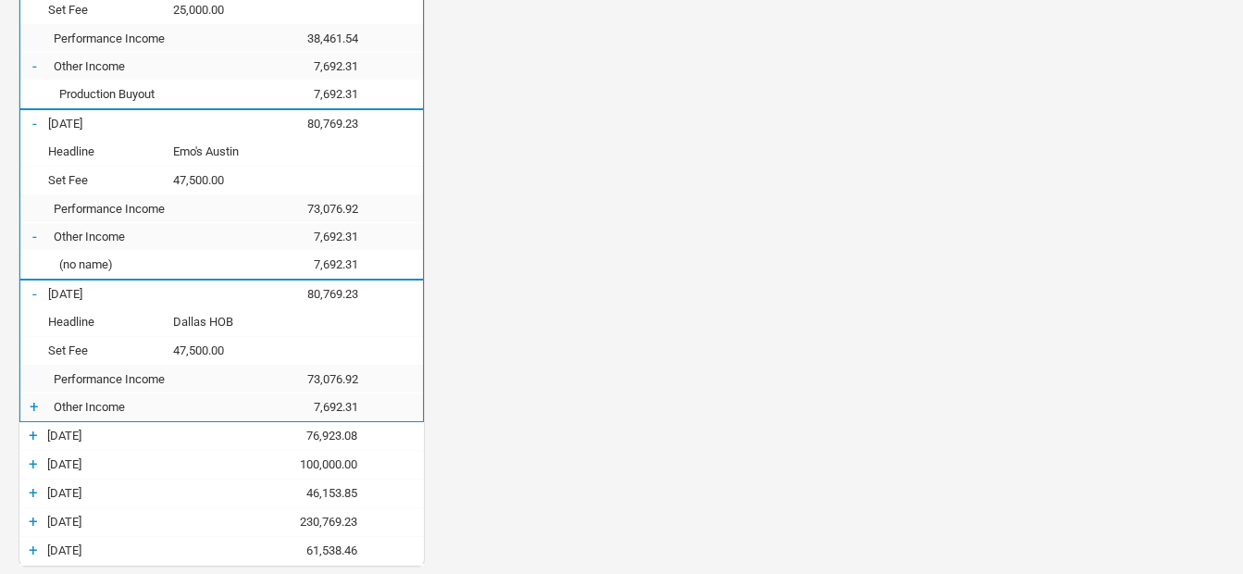
click at [43, 399] on div "+" at bounding box center [34, 406] width 28 height 19
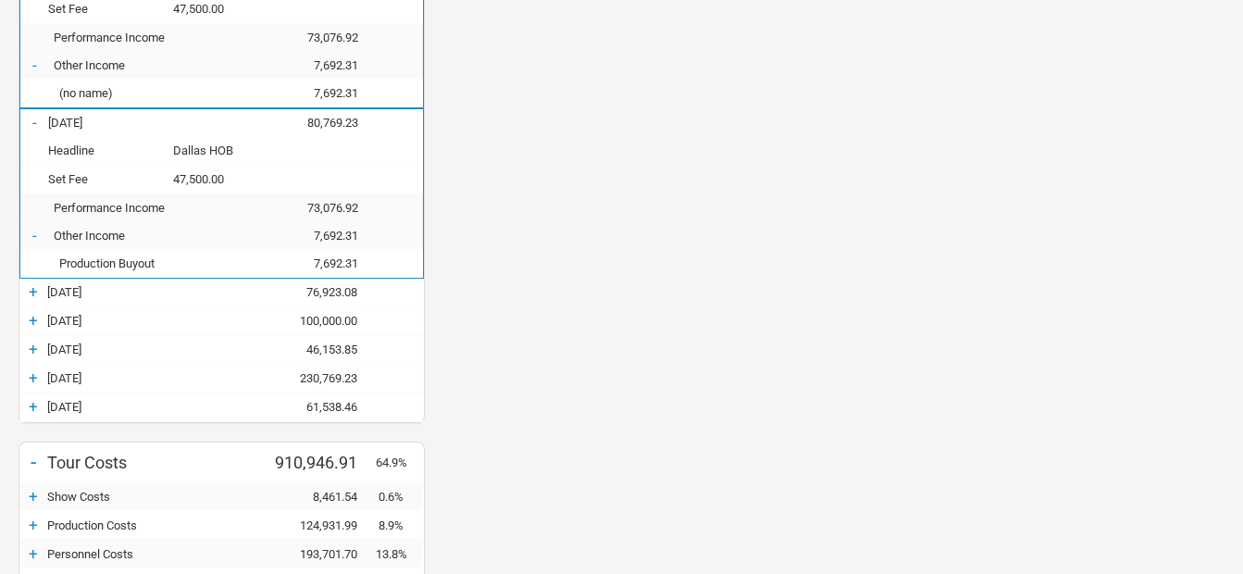
scroll to position [1574, 0]
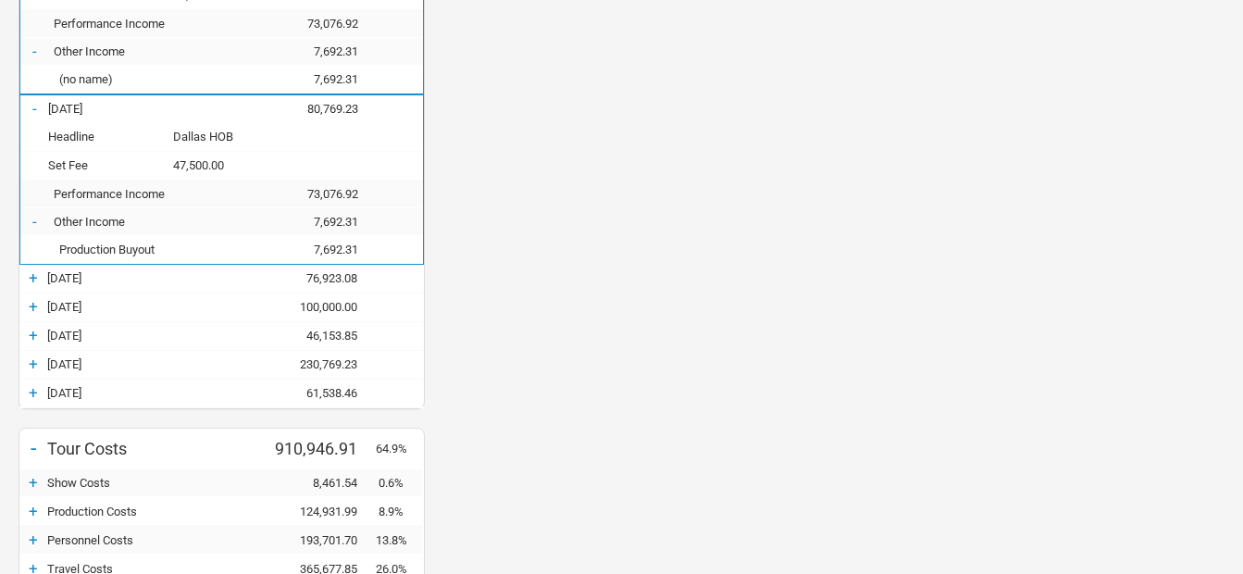
click at [33, 276] on div "+" at bounding box center [33, 277] width 28 height 19
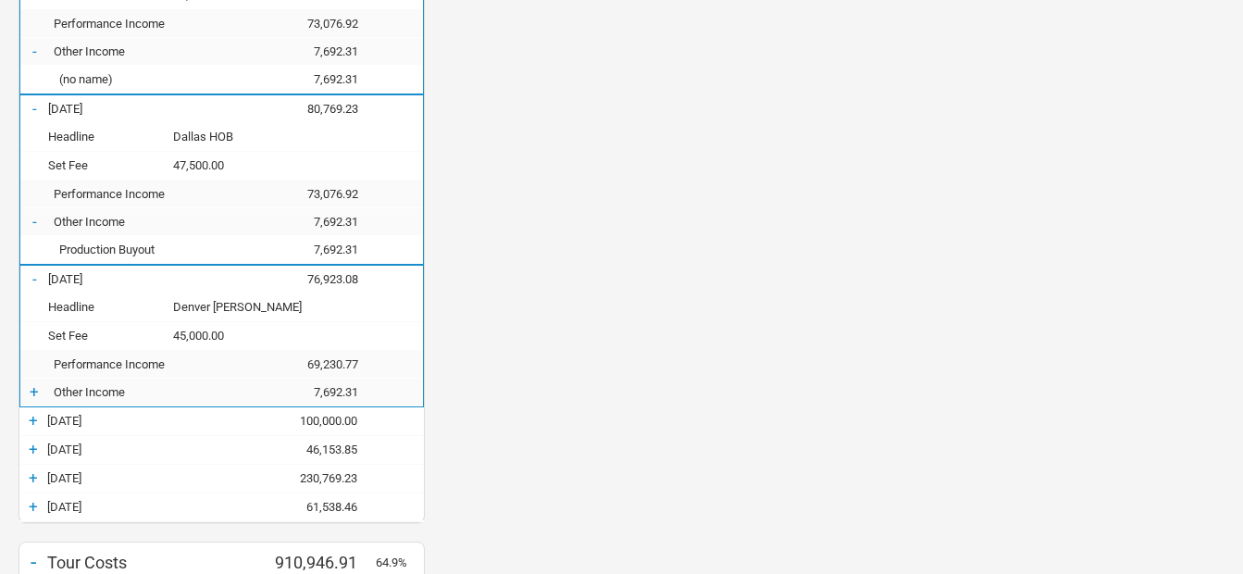
click at [28, 399] on div "+" at bounding box center [34, 391] width 28 height 19
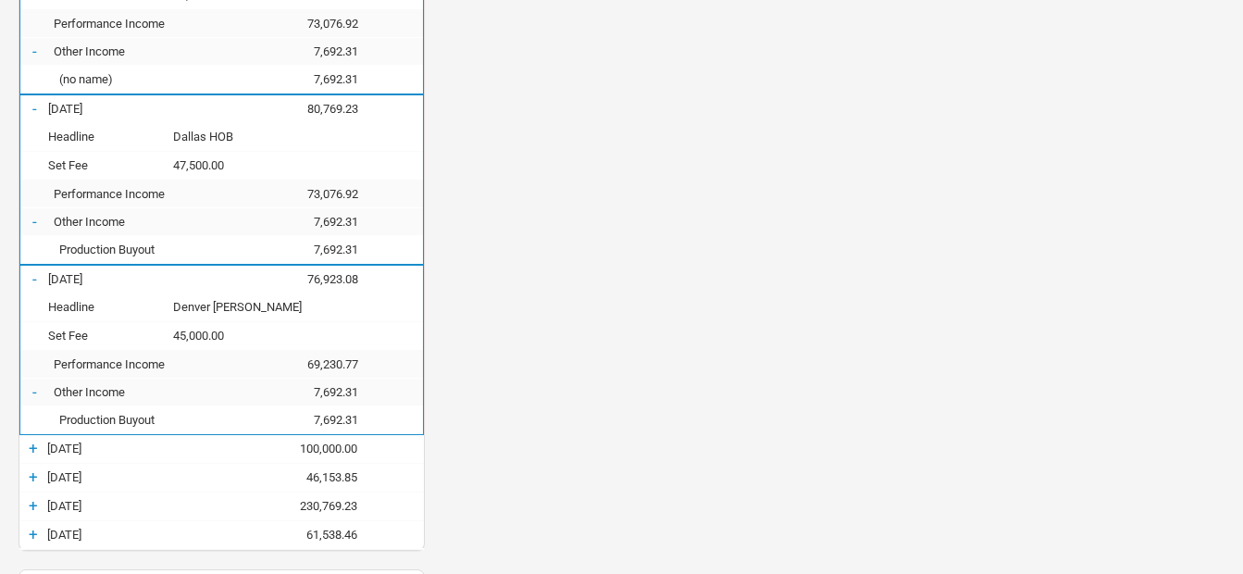
scroll to position [2360, 592]
click at [37, 448] on div "+" at bounding box center [33, 448] width 28 height 19
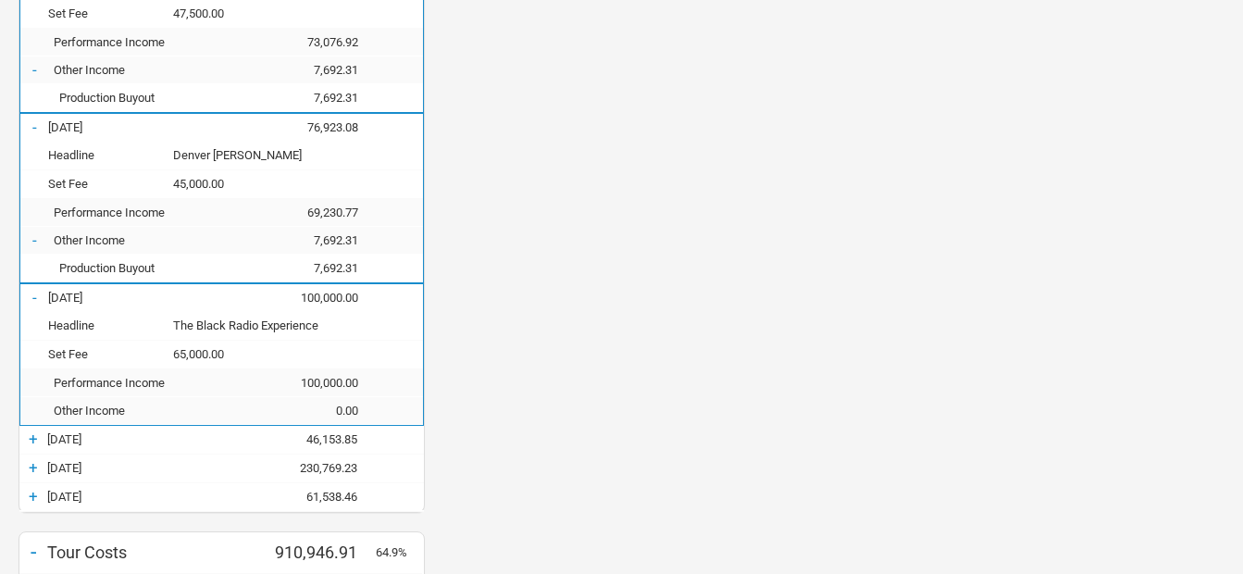
scroll to position [1759, 0]
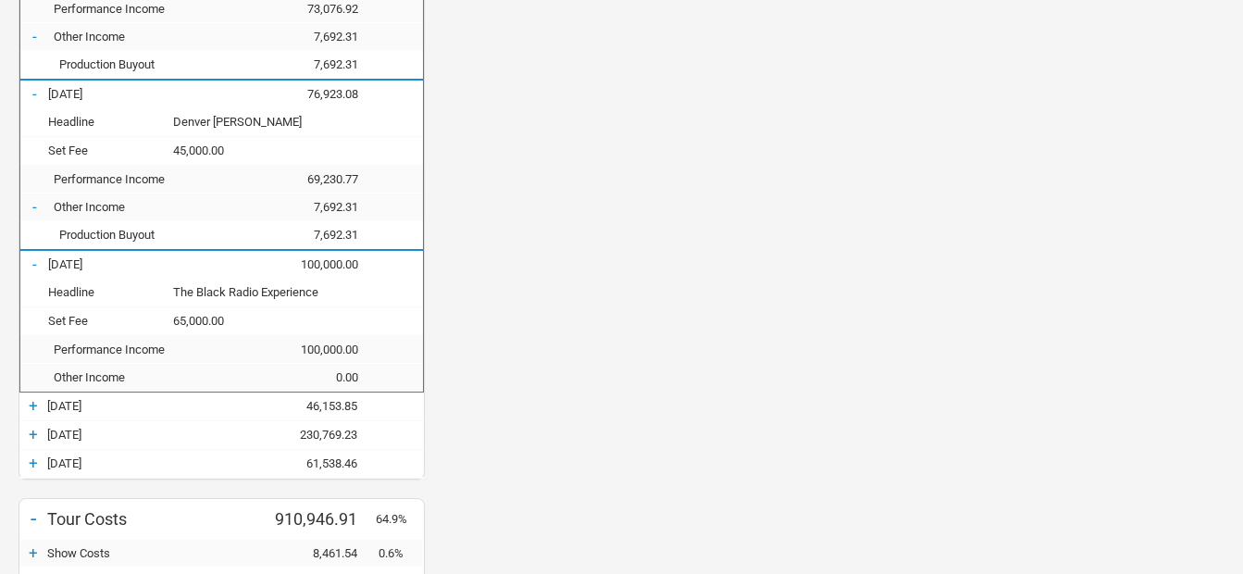
click at [31, 401] on div "+" at bounding box center [33, 405] width 28 height 19
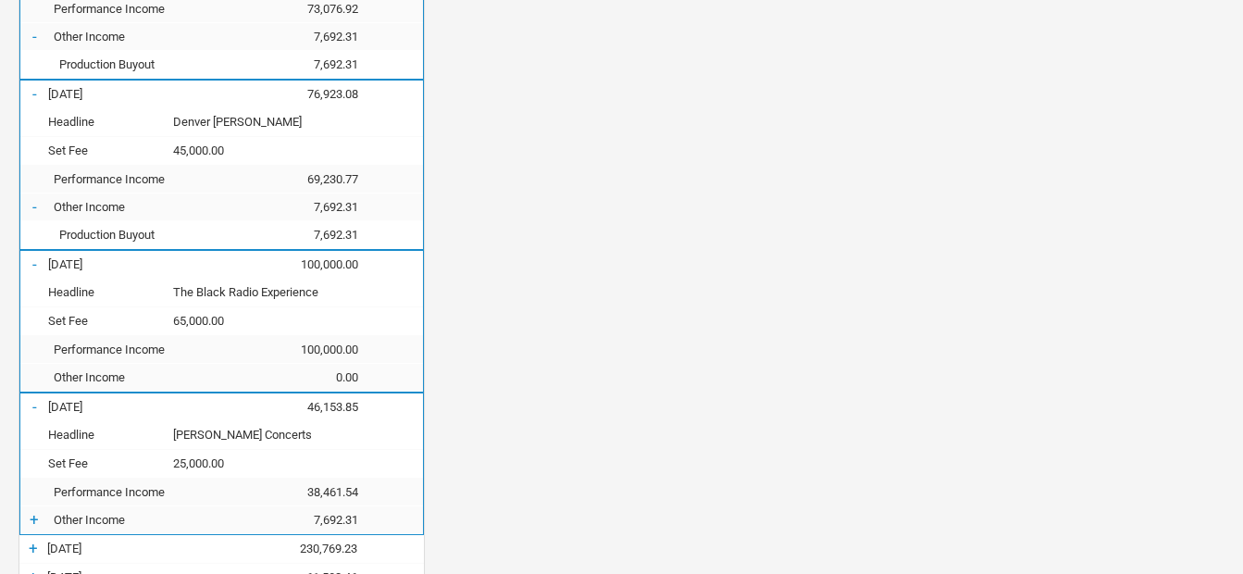
scroll to position [2588, 592]
click at [27, 518] on div "+" at bounding box center [34, 519] width 28 height 19
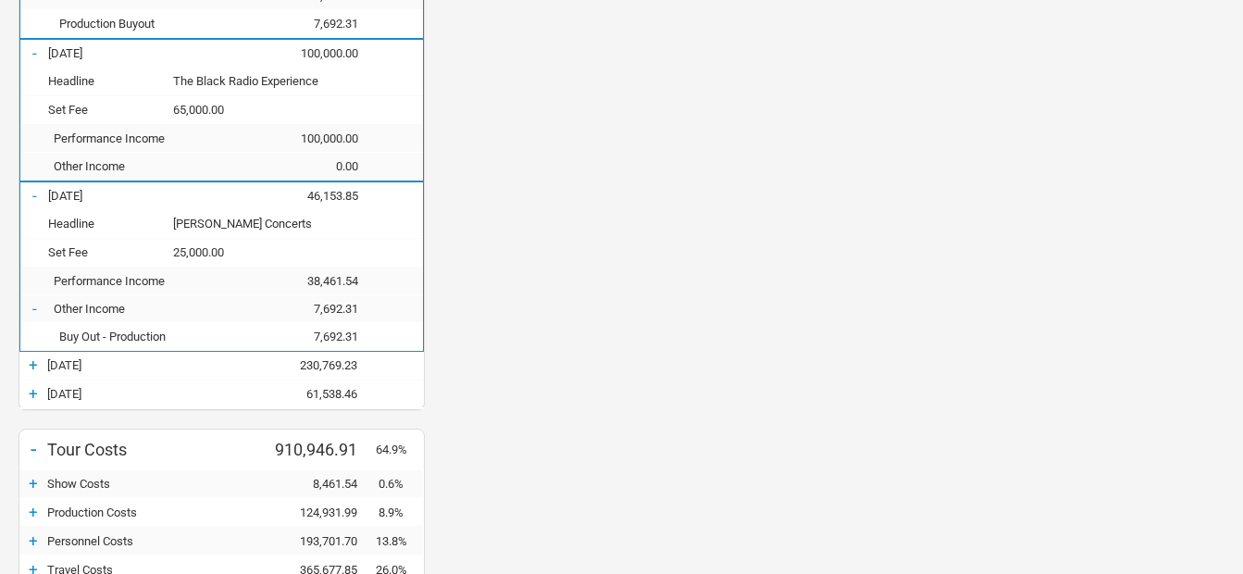
scroll to position [2036, 0]
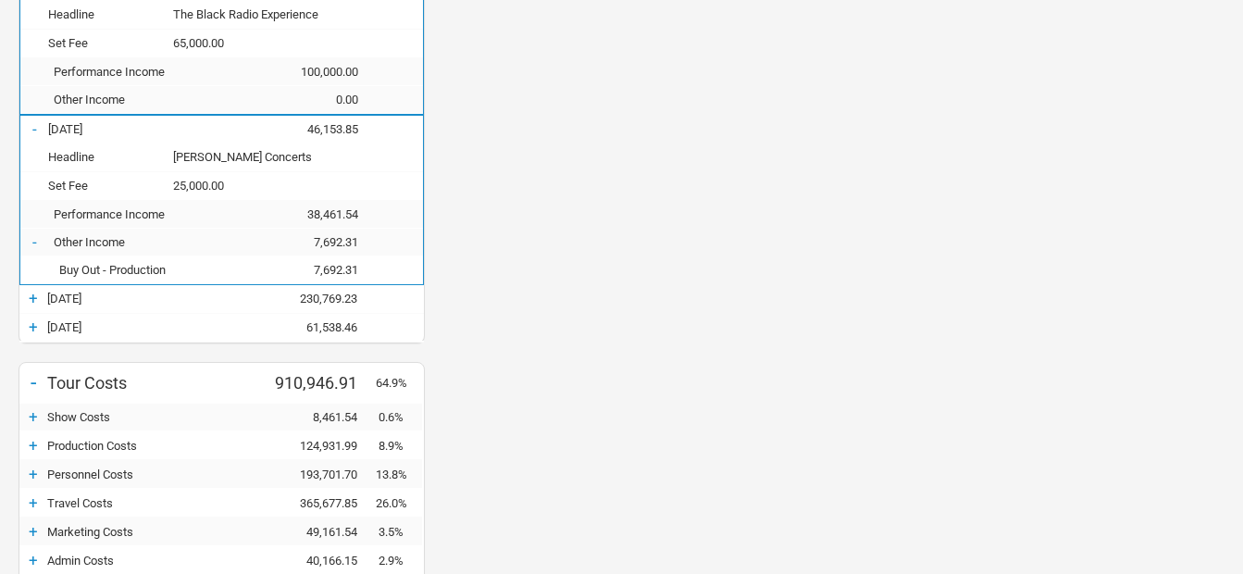
click at [20, 297] on div "+" at bounding box center [33, 298] width 28 height 19
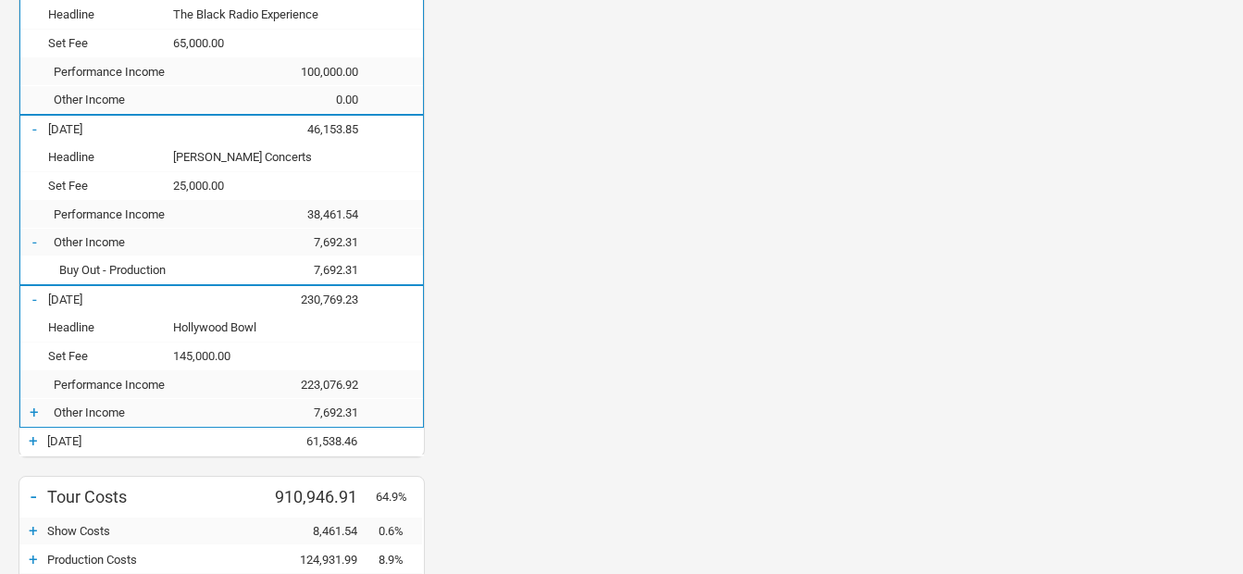
click at [28, 406] on div "+" at bounding box center [34, 412] width 28 height 19
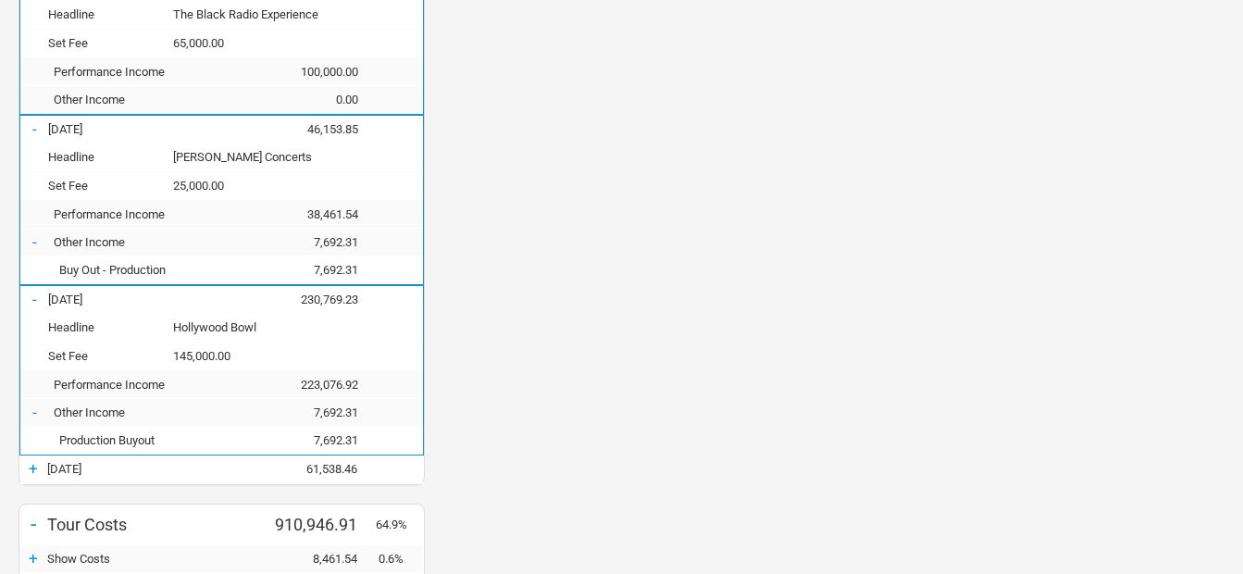
scroll to position [2757, 592]
click at [26, 465] on div "+" at bounding box center [33, 468] width 28 height 19
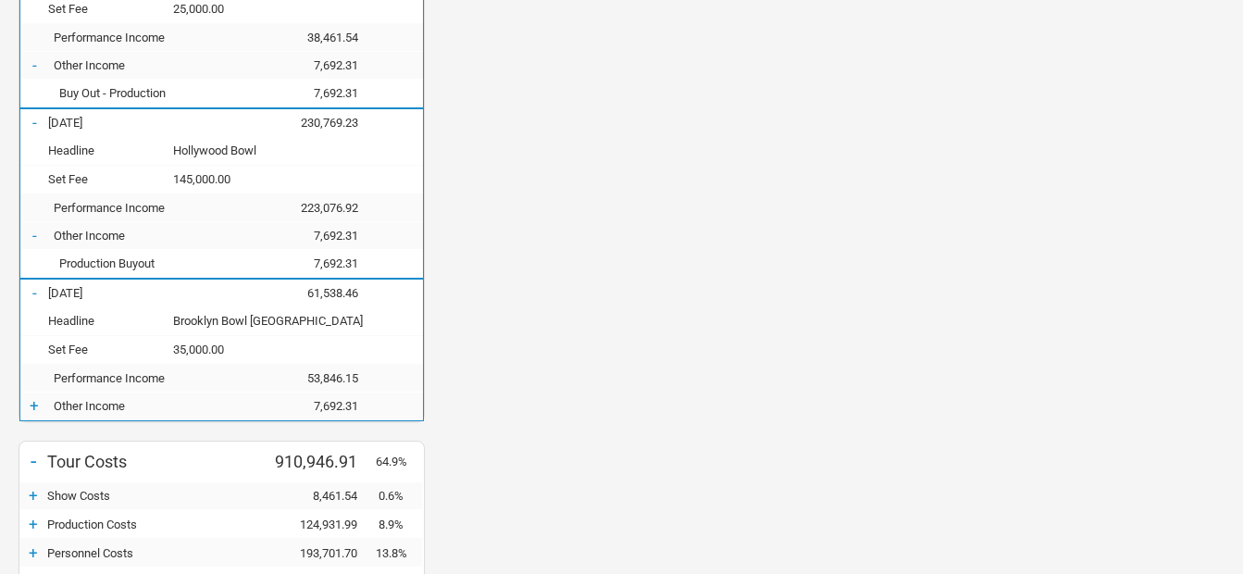
scroll to position [2221, 0]
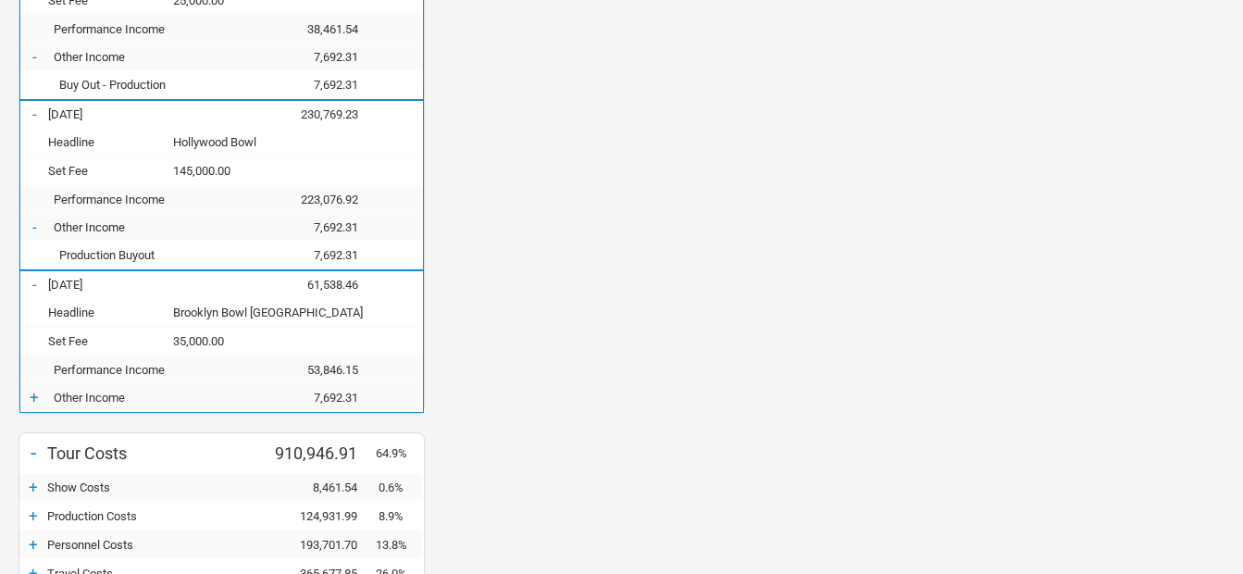
click at [28, 392] on div "+" at bounding box center [34, 397] width 28 height 19
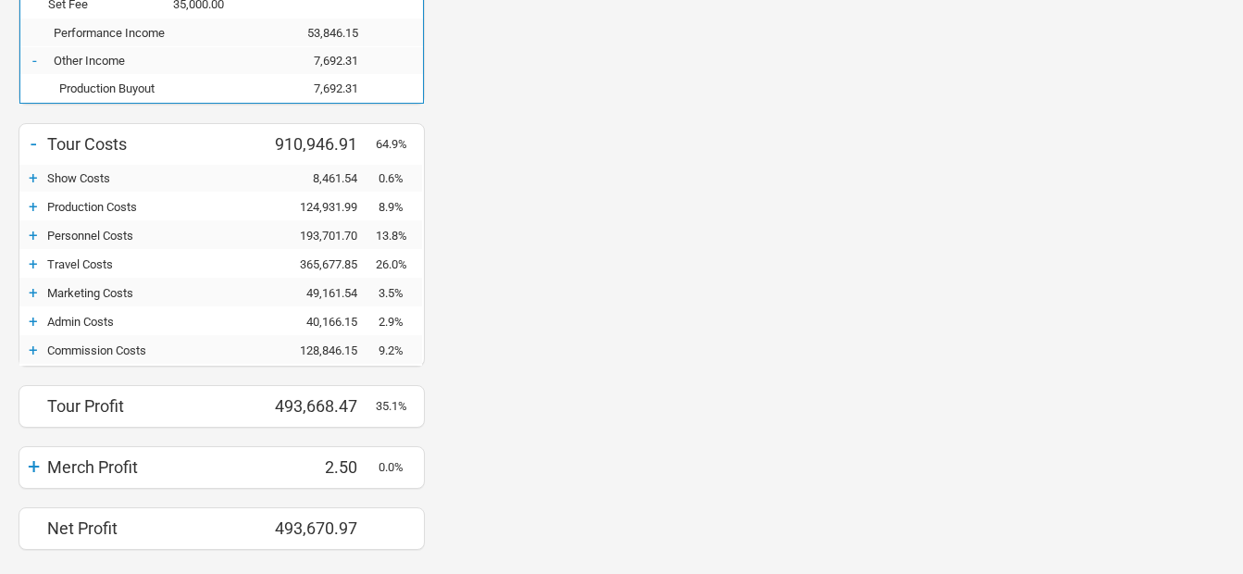
scroll to position [2606, 0]
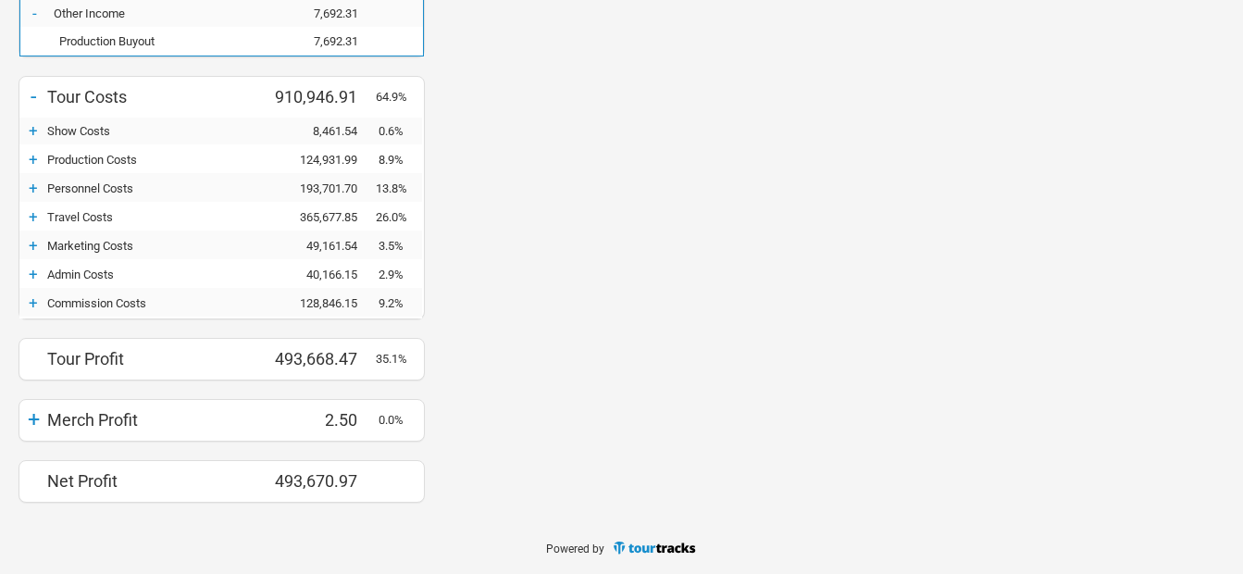
click at [33, 133] on div "+" at bounding box center [33, 130] width 28 height 19
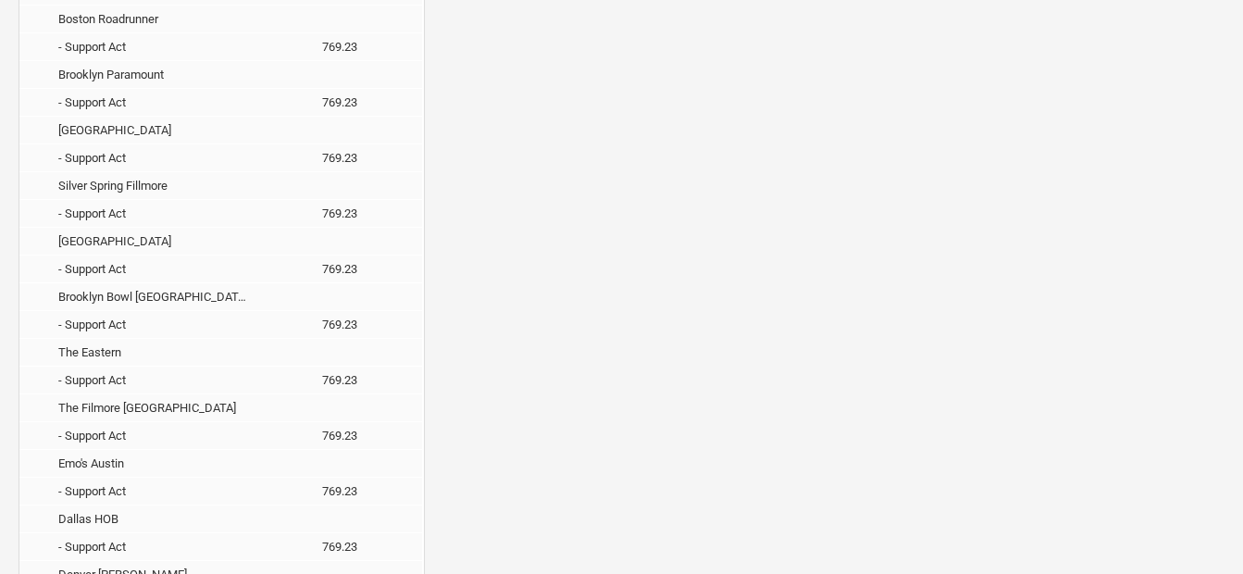
scroll to position [2476, 0]
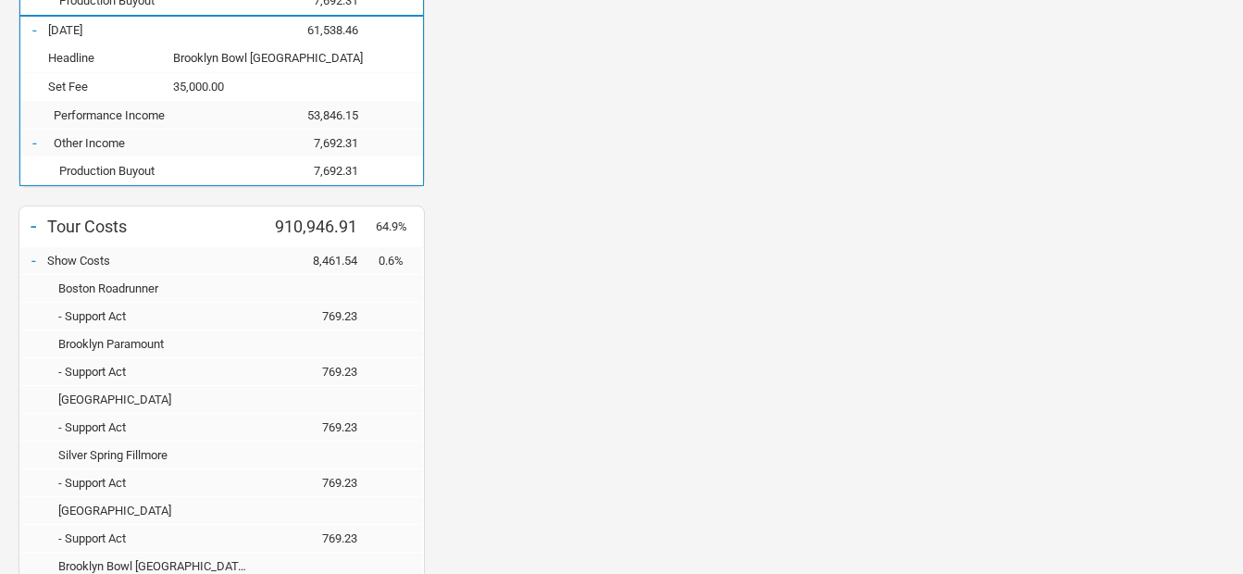
click at [28, 261] on div "-" at bounding box center [33, 260] width 28 height 19
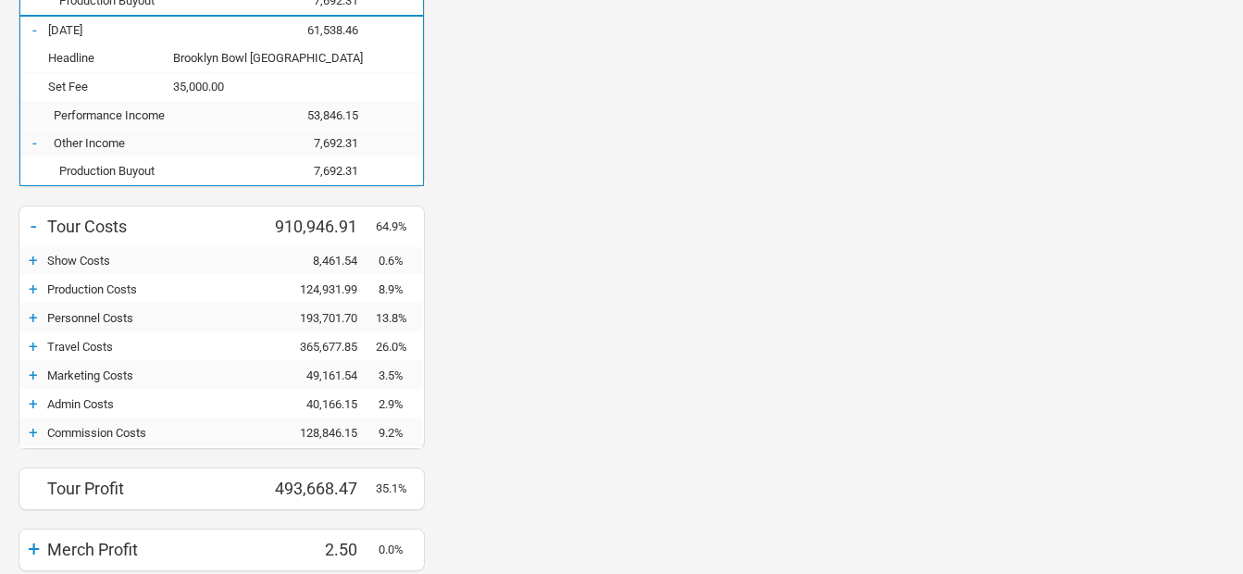
click at [28, 288] on div "+" at bounding box center [33, 289] width 28 height 19
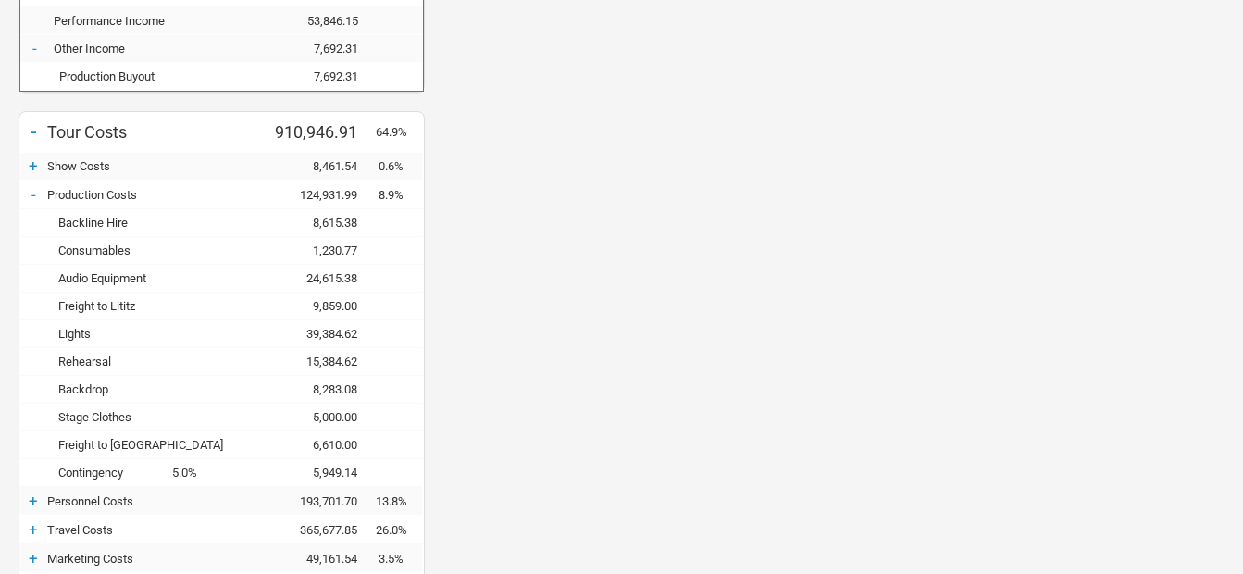
scroll to position [2569, 0]
click at [28, 194] on div "-" at bounding box center [33, 196] width 28 height 19
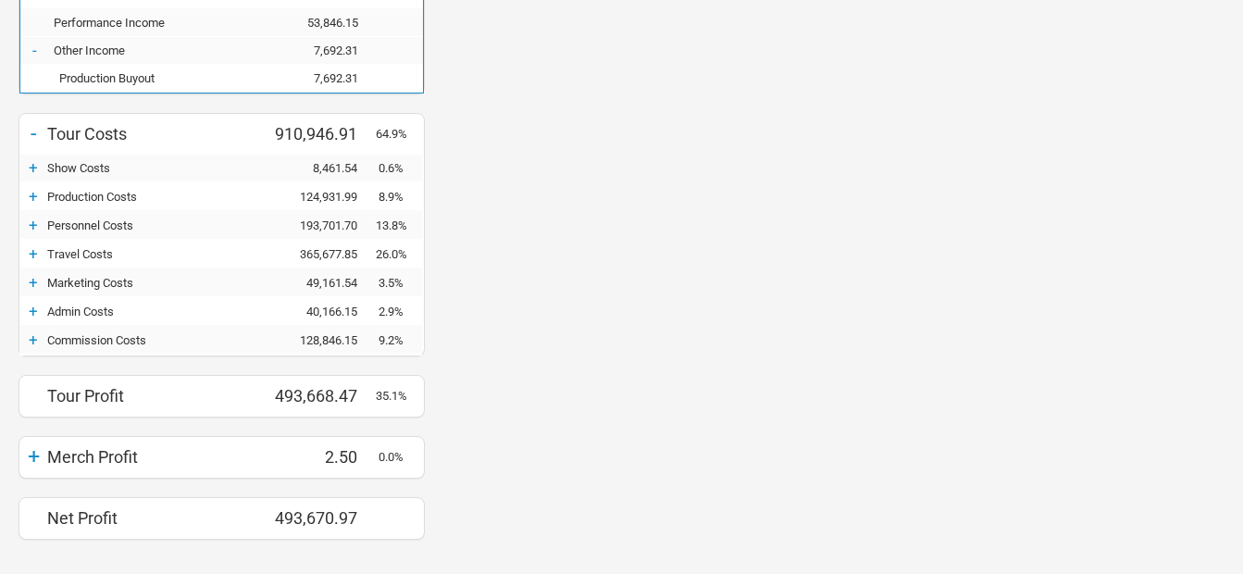
click at [27, 224] on div "+" at bounding box center [33, 225] width 28 height 19
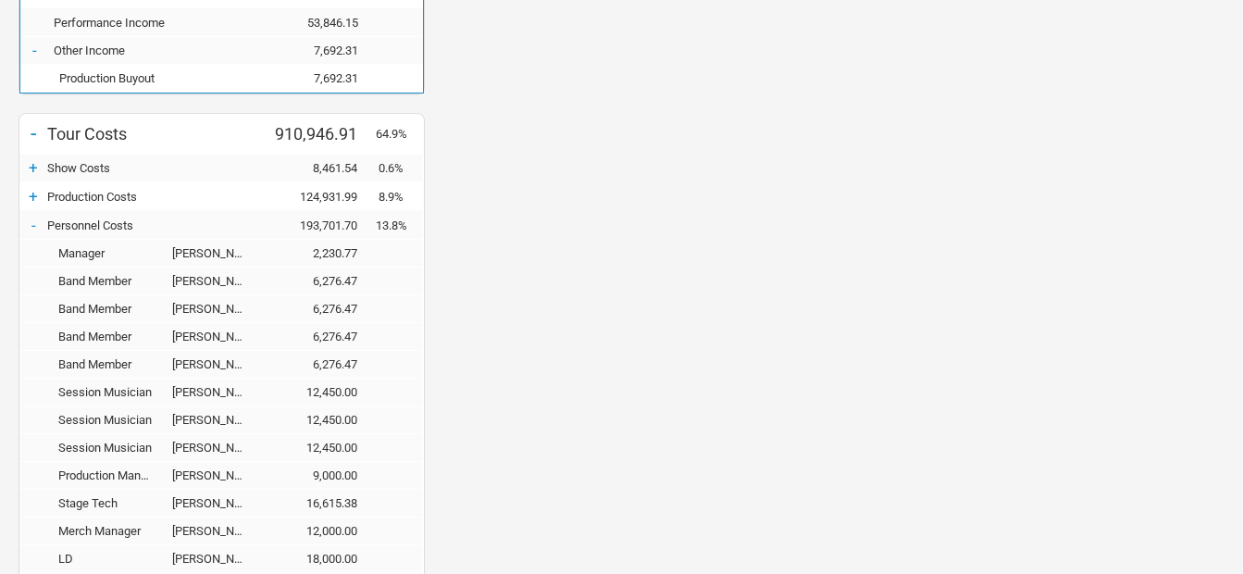
click at [31, 221] on div "-" at bounding box center [33, 225] width 28 height 19
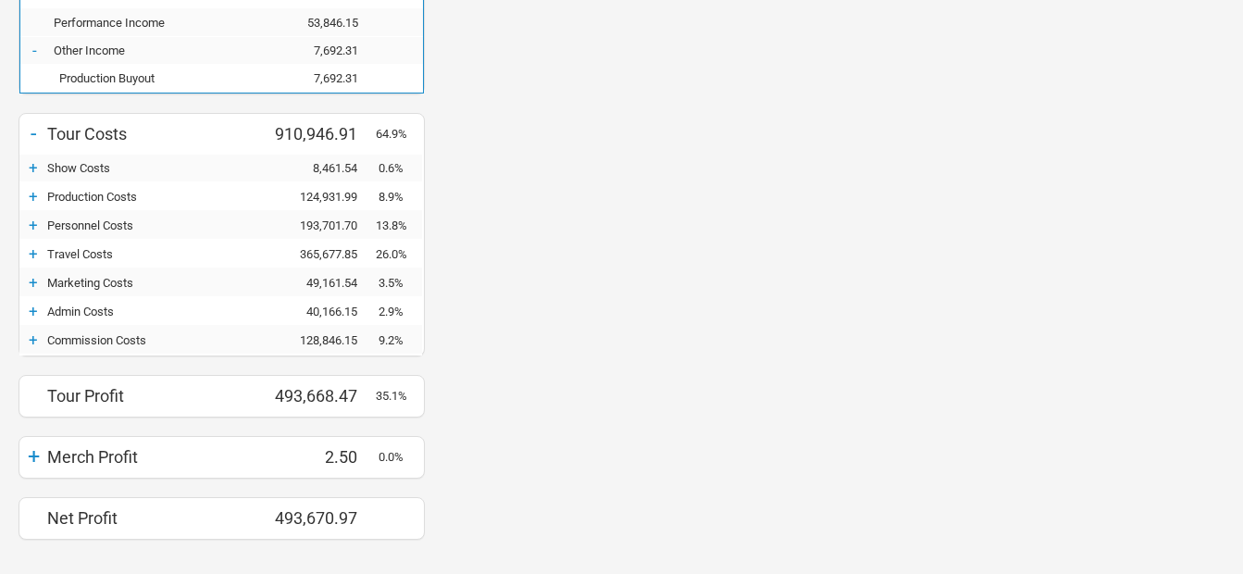
click at [35, 254] on div "+" at bounding box center [33, 253] width 28 height 19
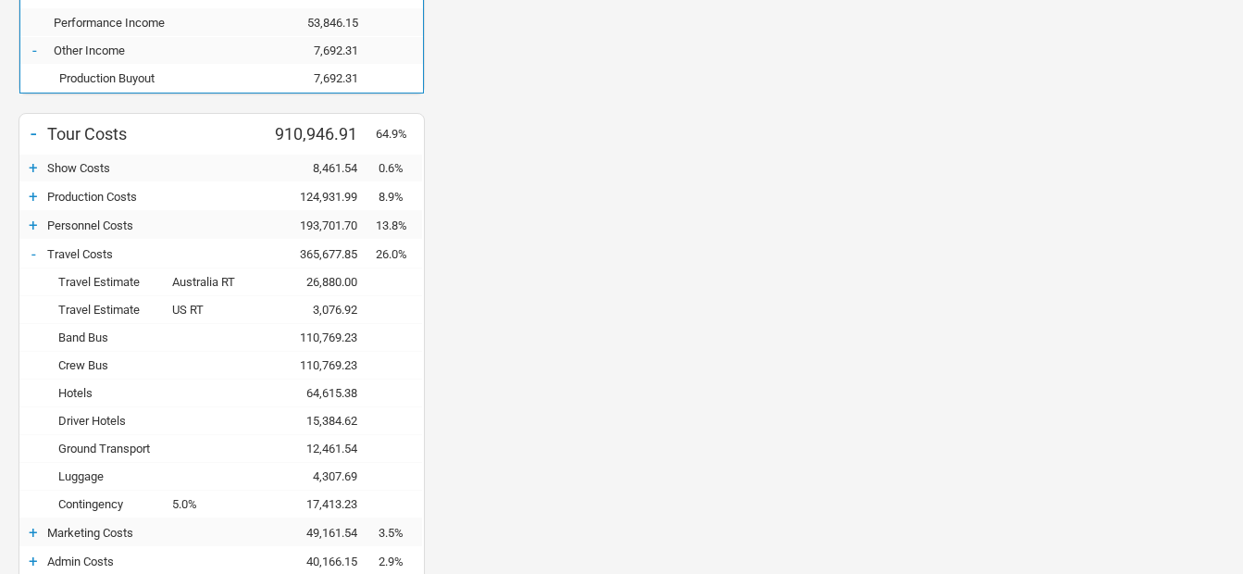
scroll to position [3149, 592]
click at [30, 254] on div "-" at bounding box center [33, 253] width 28 height 19
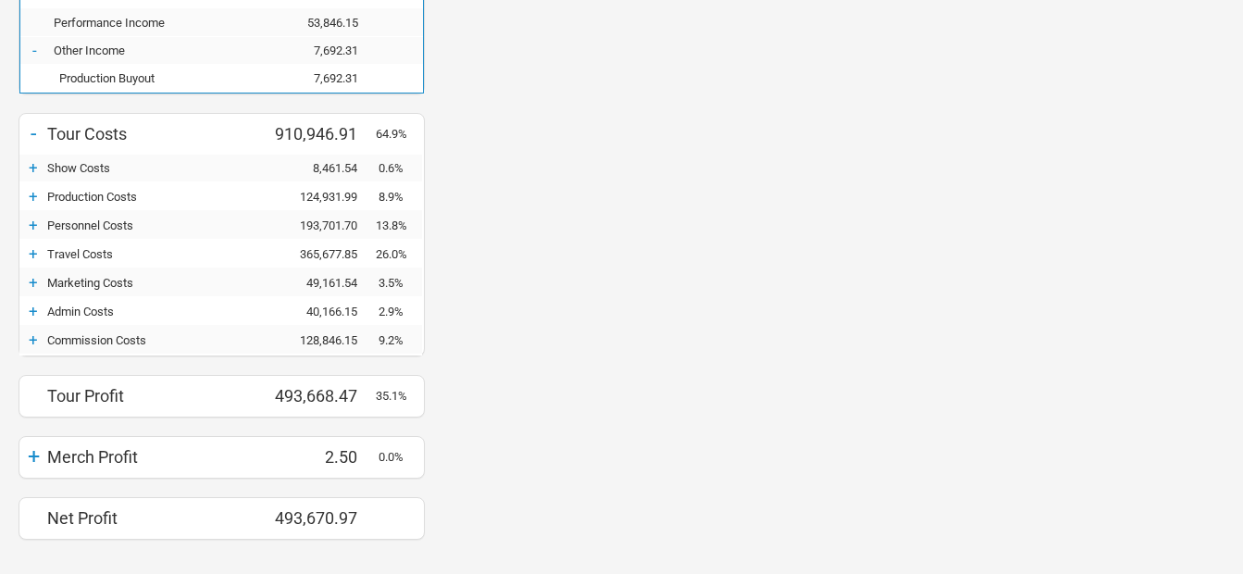
click at [39, 286] on div "+" at bounding box center [33, 282] width 28 height 19
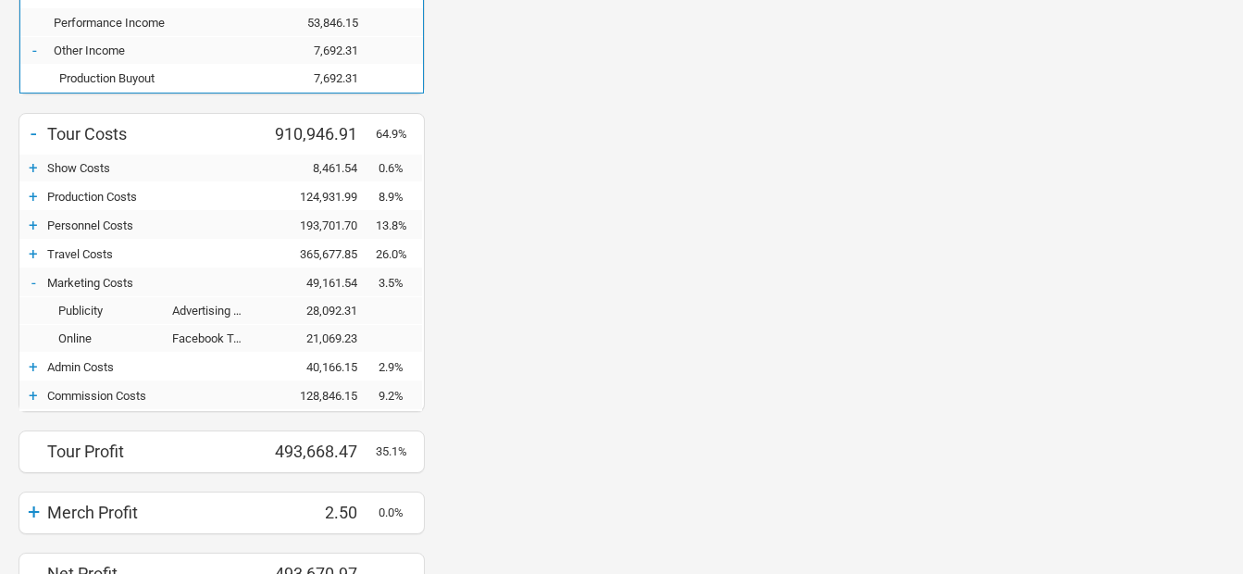
scroll to position [2954, 592]
click at [29, 361] on div "+" at bounding box center [33, 366] width 28 height 19
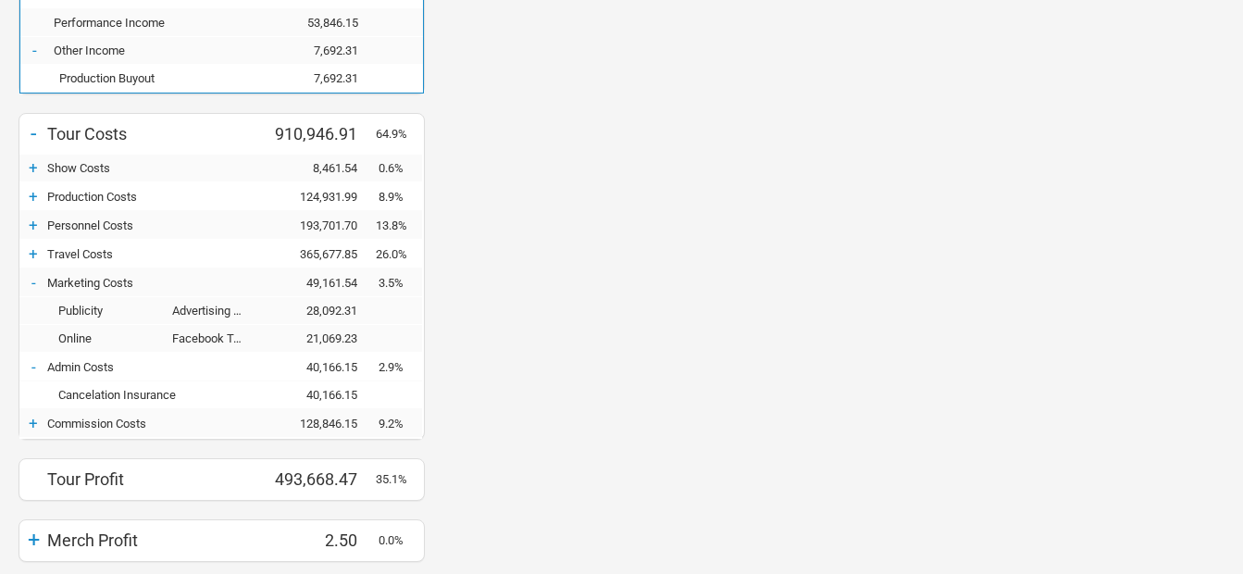
click at [25, 419] on div "+" at bounding box center [33, 423] width 28 height 19
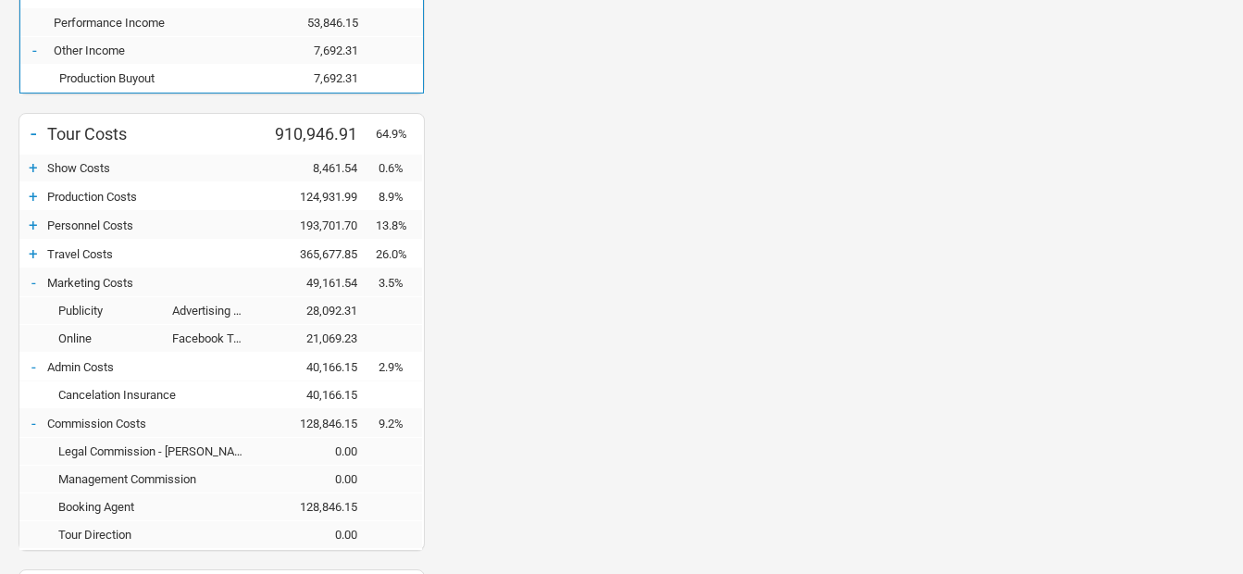
click at [31, 193] on div "+" at bounding box center [33, 196] width 28 height 19
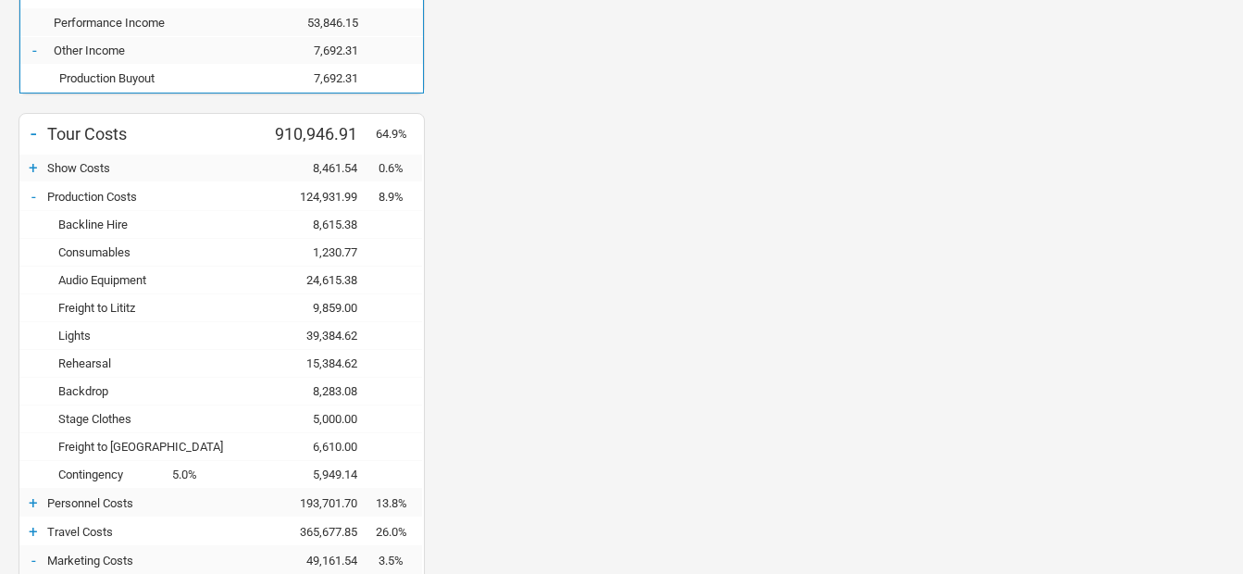
scroll to position [3371, 592]
click at [32, 163] on div "+" at bounding box center [33, 167] width 28 height 19
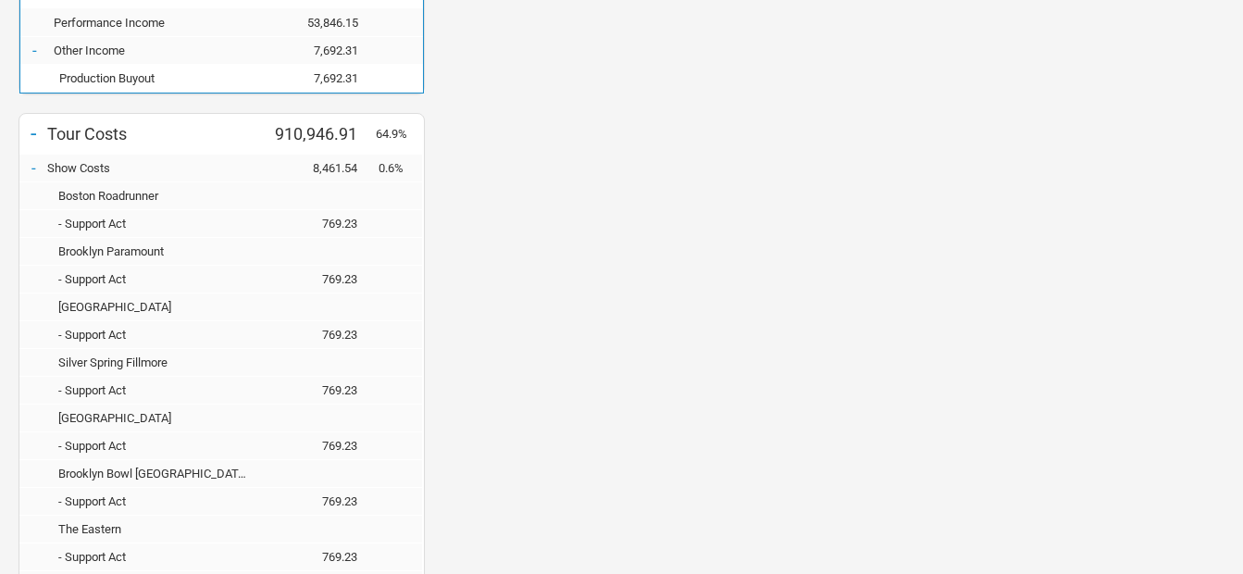
scroll to position [921609, 924999]
click at [32, 163] on div "-" at bounding box center [33, 167] width 28 height 19
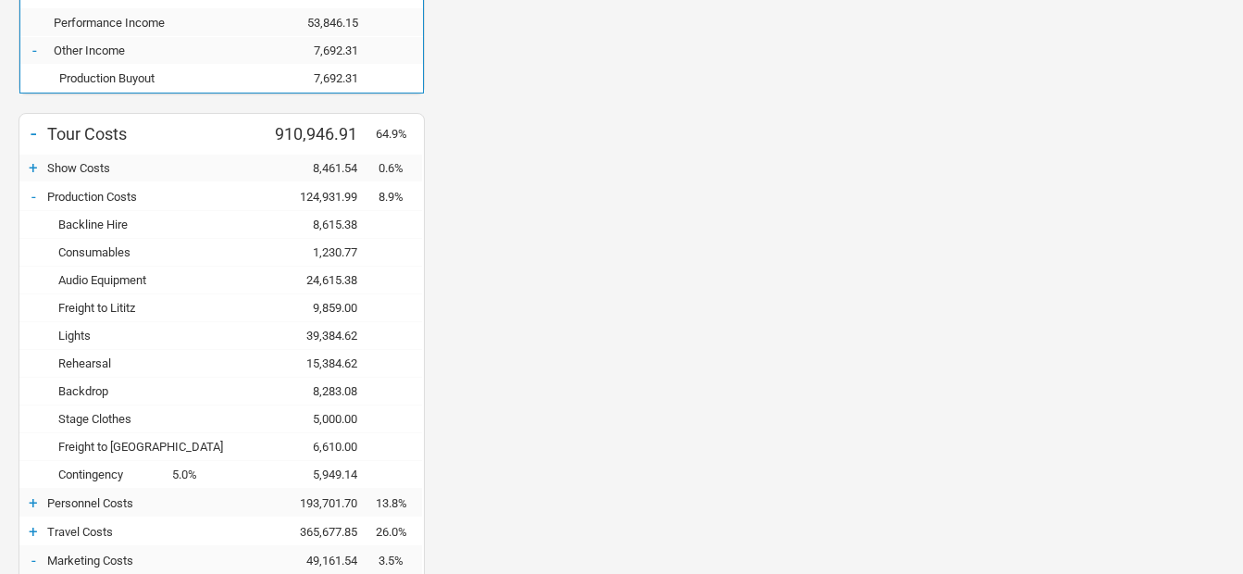
click at [38, 193] on div "-" at bounding box center [33, 196] width 28 height 19
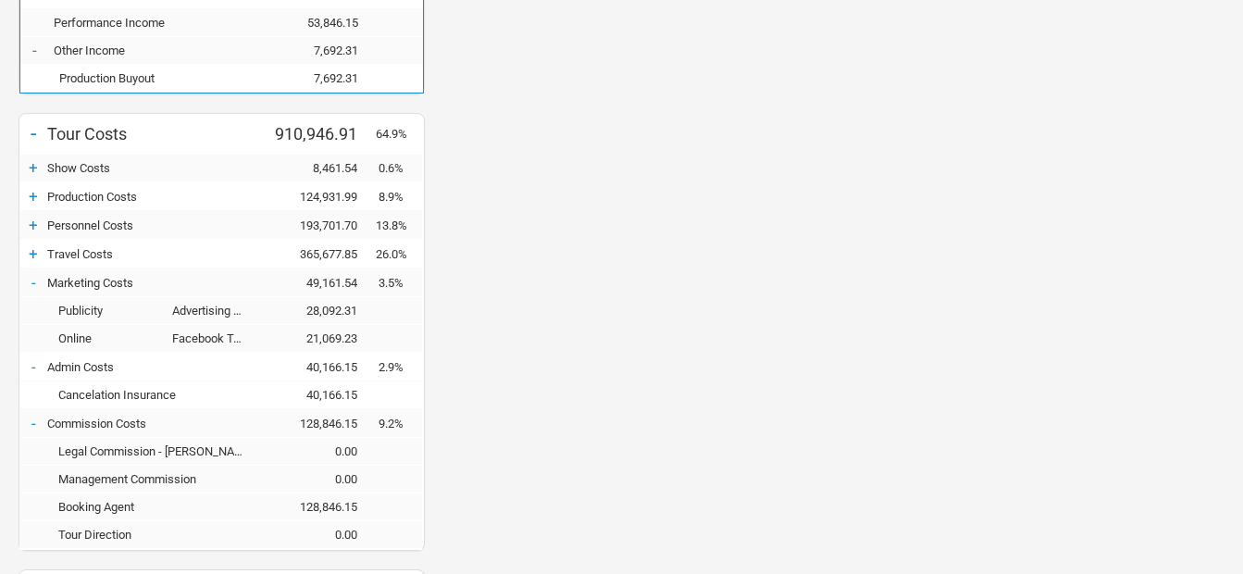
scroll to position [3093, 592]
click at [30, 171] on div "+" at bounding box center [33, 167] width 28 height 19
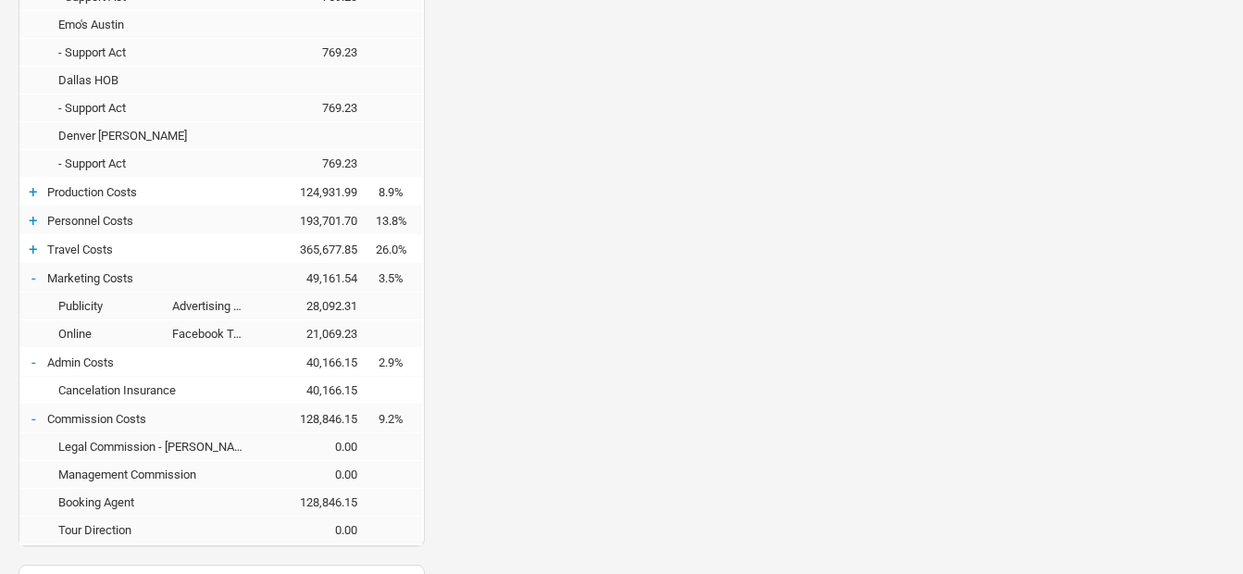
scroll to position [3216, 0]
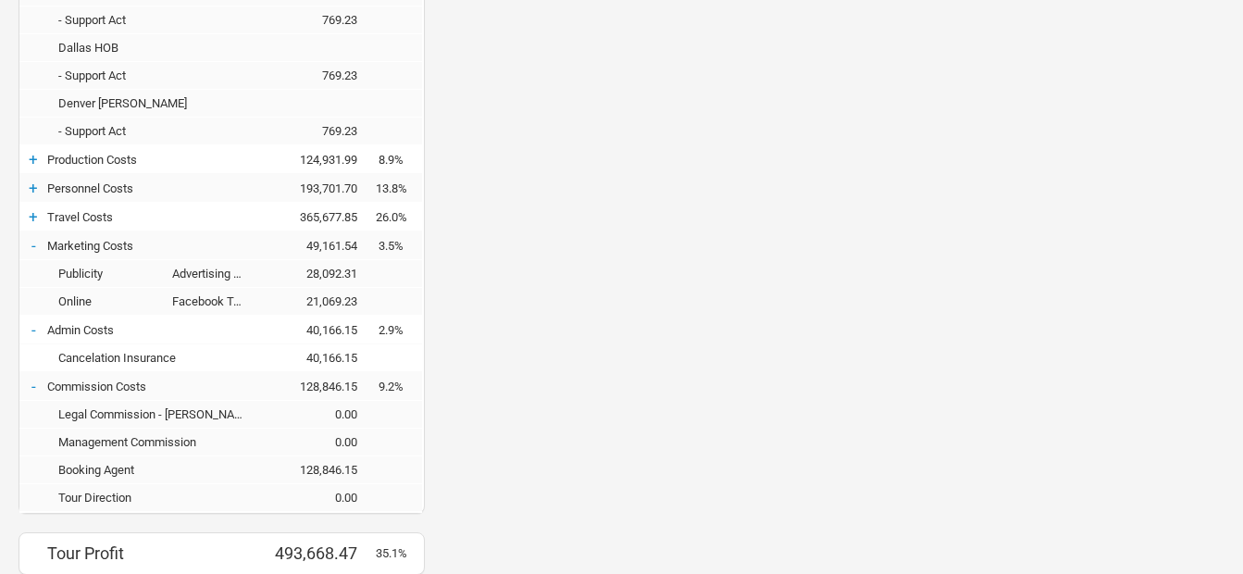
click at [28, 178] on div "+ Personnel Costs 193,701.70 13.8%" at bounding box center [220, 189] width 403 height 28
click at [29, 184] on div "+" at bounding box center [33, 188] width 28 height 19
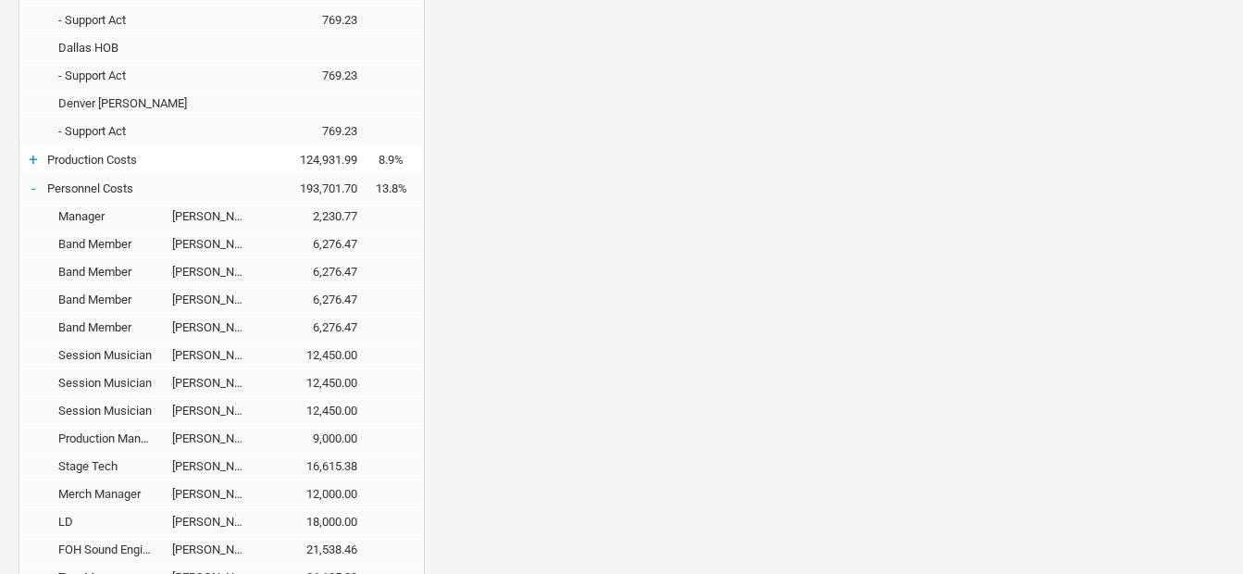
click at [29, 184] on div "-" at bounding box center [33, 188] width 28 height 19
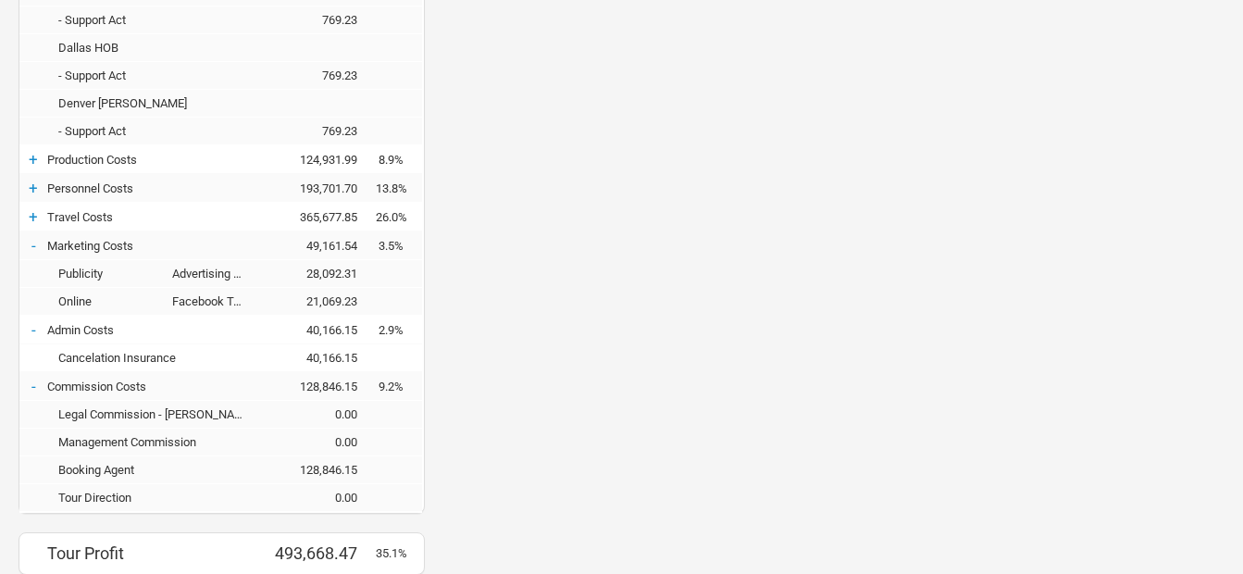
scroll to position [921887, 924999]
click at [33, 220] on div "+" at bounding box center [33, 216] width 28 height 19
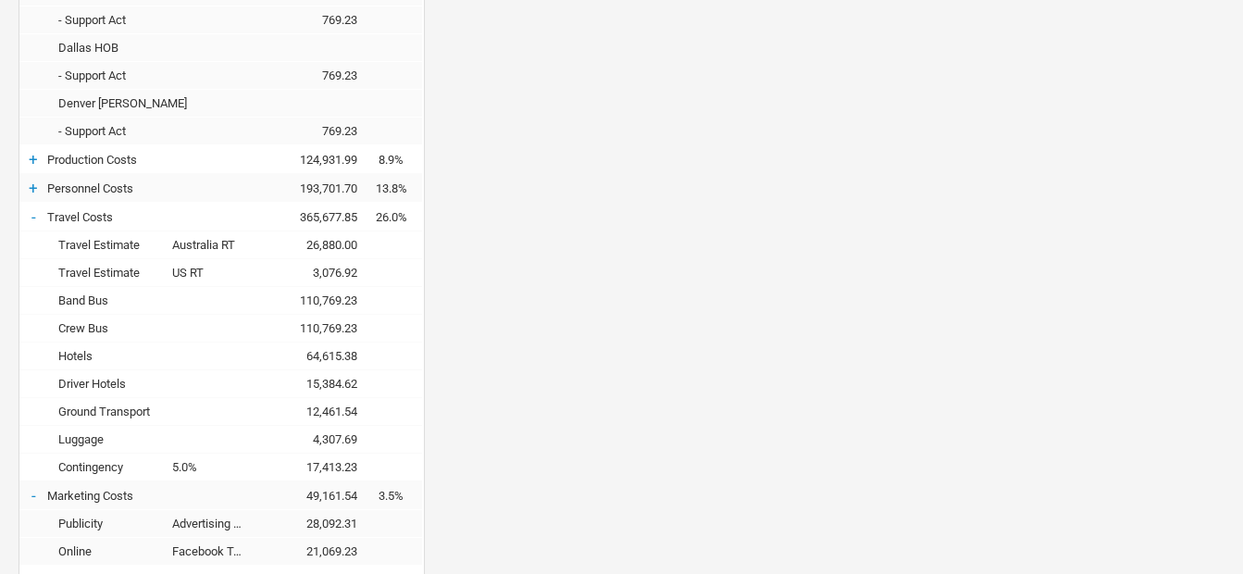
click at [33, 220] on div "-" at bounding box center [33, 216] width 28 height 19
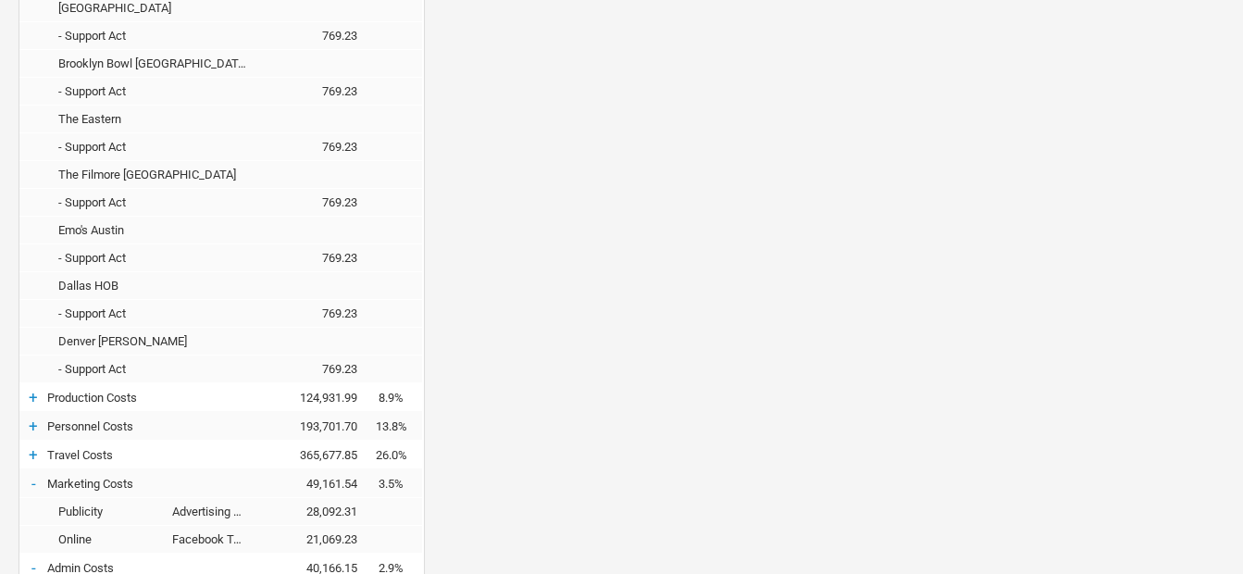
scroll to position [2939, 0]
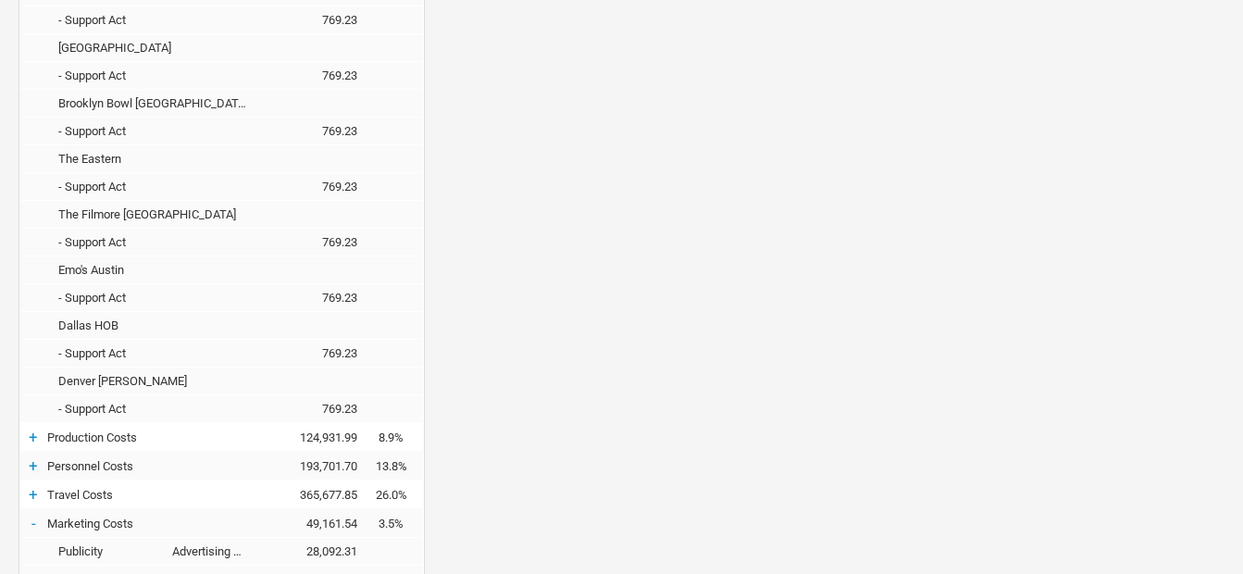
click at [30, 440] on div "+" at bounding box center [33, 437] width 28 height 19
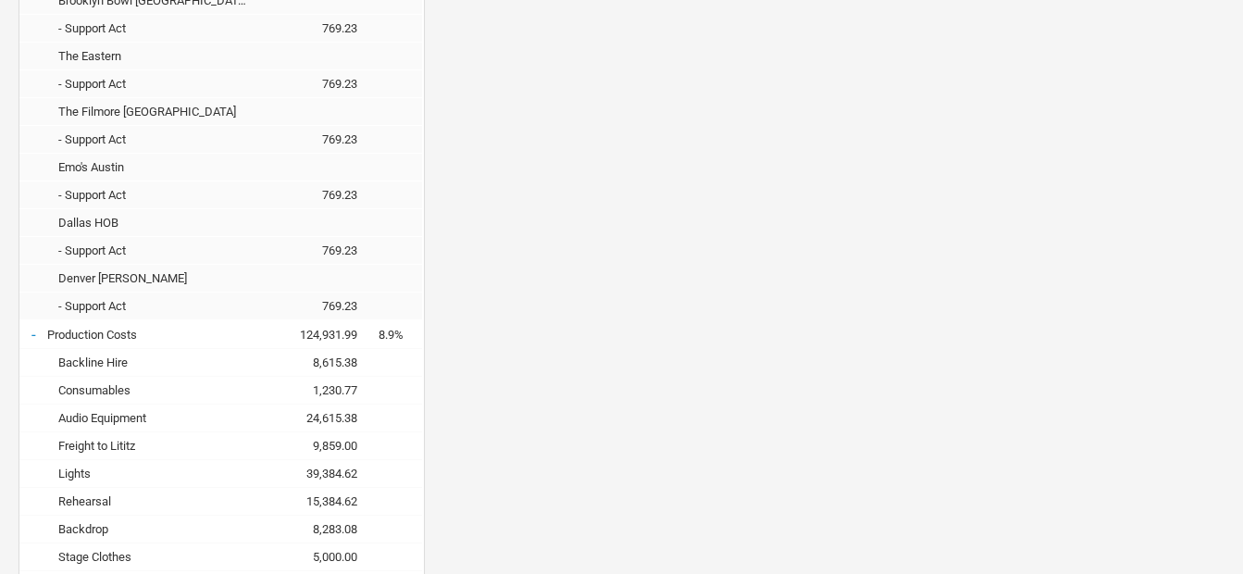
scroll to position [3216, 0]
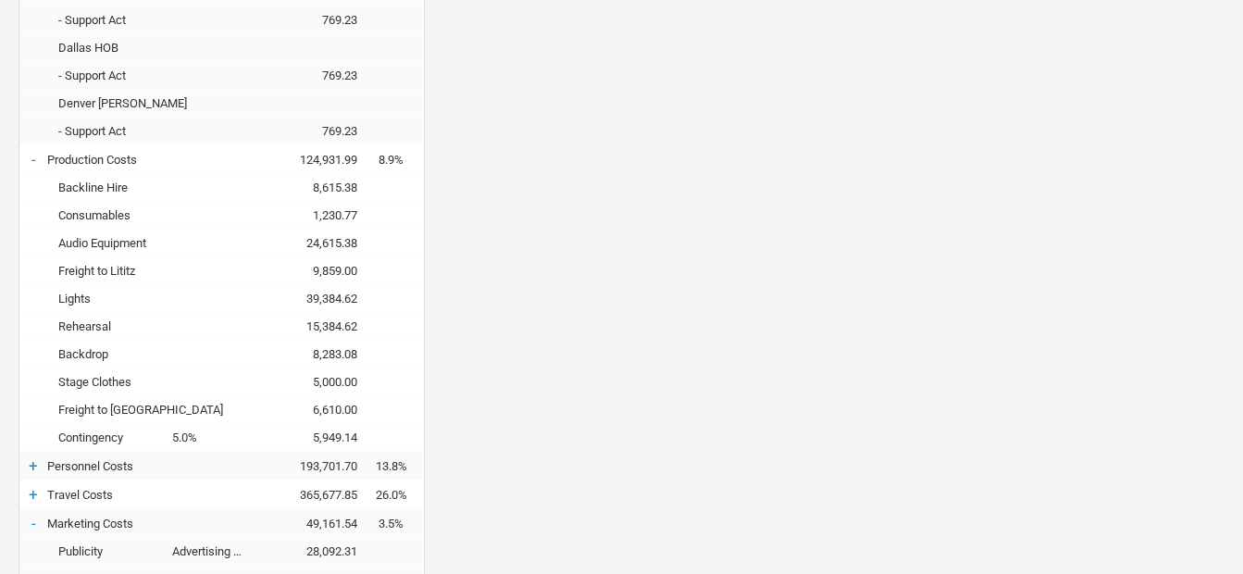
click at [33, 456] on div "+" at bounding box center [33, 465] width 28 height 19
click at [33, 456] on div "-" at bounding box center [33, 465] width 28 height 19
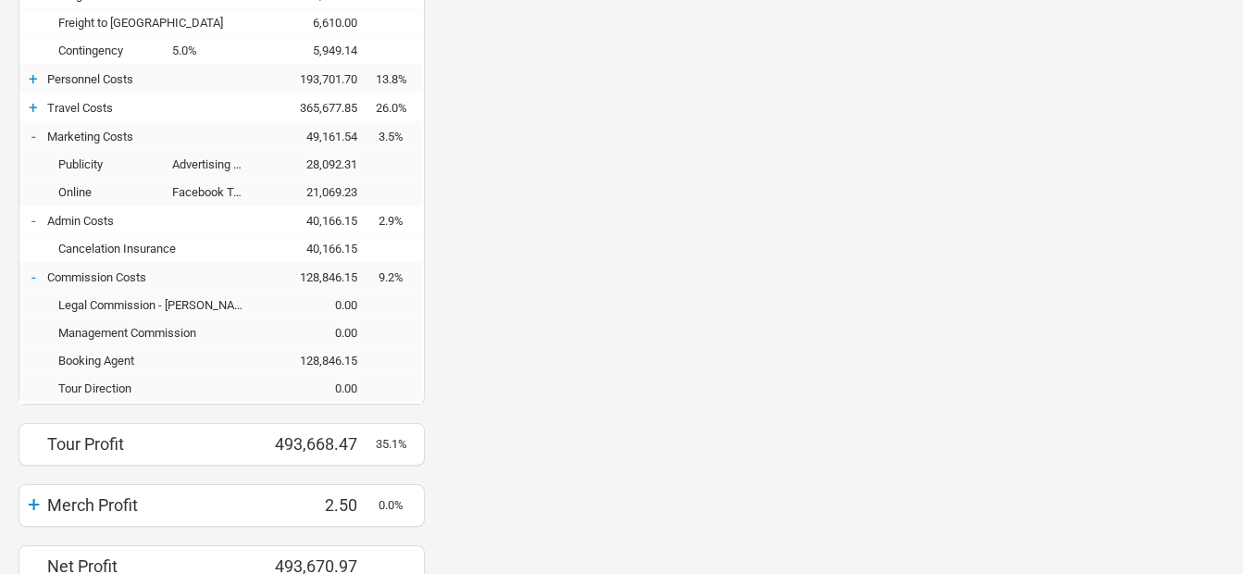
scroll to position [3688, 0]
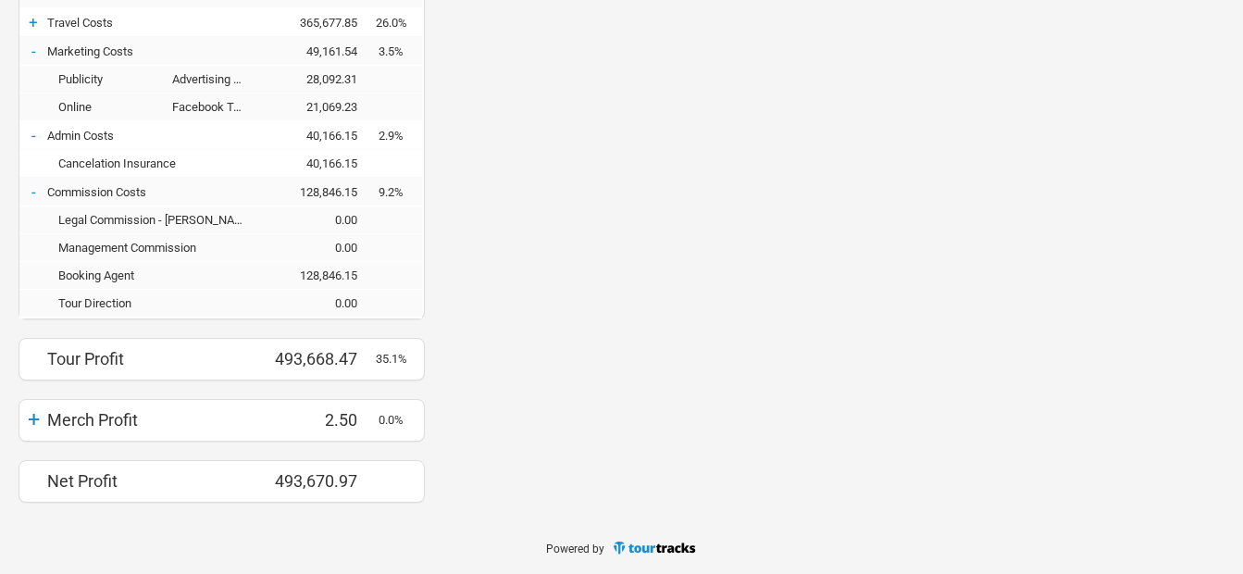
click at [45, 419] on div "+" at bounding box center [33, 419] width 28 height 26
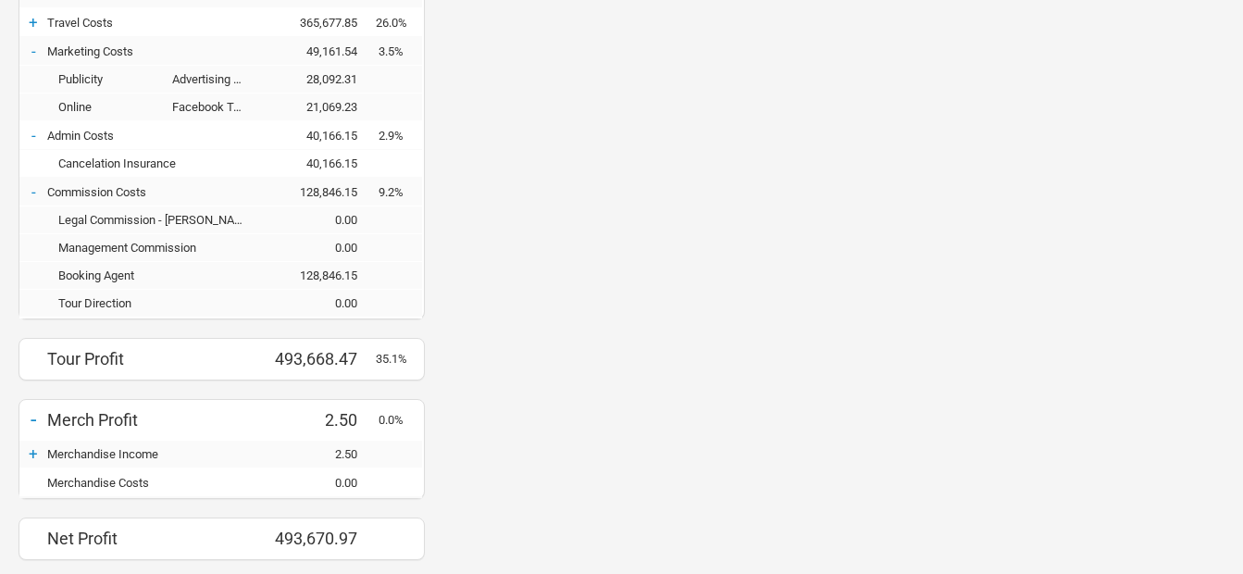
click at [45, 419] on div "-" at bounding box center [33, 419] width 28 height 26
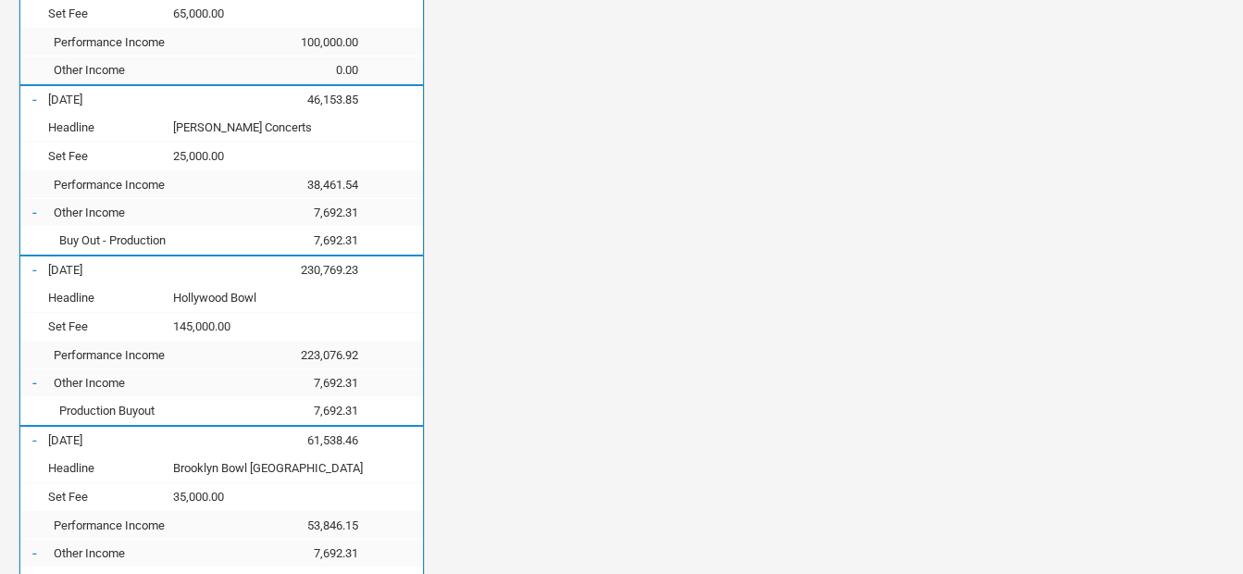
scroll to position [1652, 0]
